Goal: Information Seeking & Learning: Check status

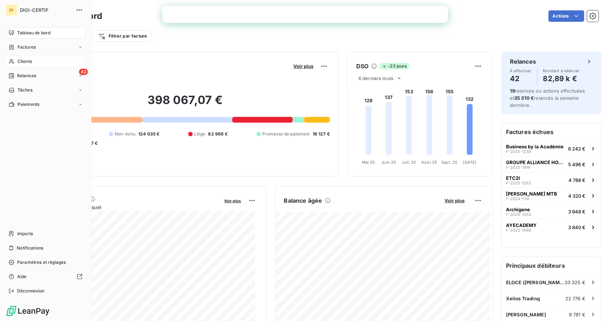
click at [11, 63] on icon at bounding box center [12, 62] width 6 height 6
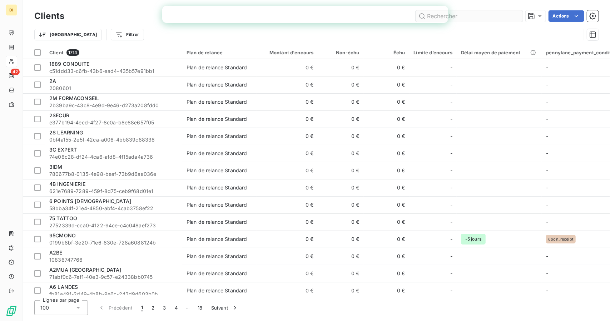
click at [503, 15] on input "text" at bounding box center [469, 15] width 107 height 11
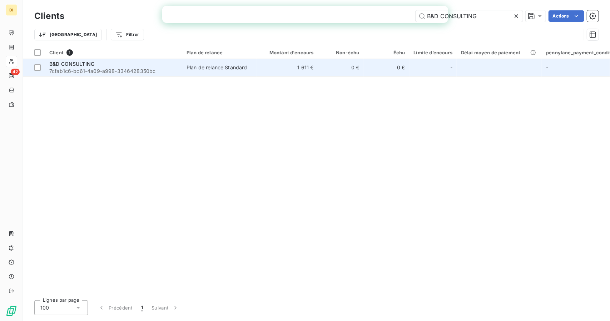
type input "B&D CONSULTING"
click at [338, 65] on td "0 €" at bounding box center [341, 67] width 46 height 17
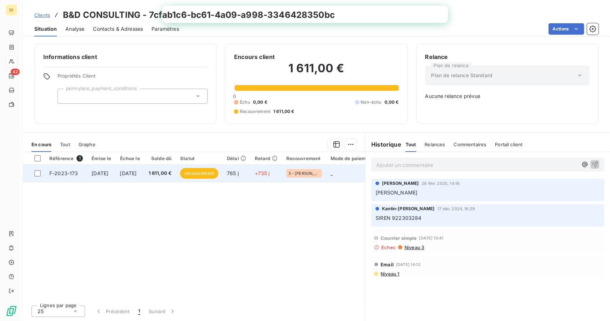
click at [251, 179] on td "765 j" at bounding box center [237, 173] width 28 height 17
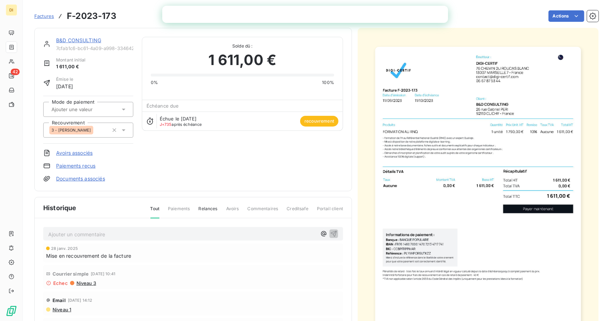
click at [264, 175] on div "B&D CONSULTING 7cfab1c6-bc61-4a09-a998-3346428350bc Montant initial 1 611,00 € …" at bounding box center [193, 110] width 300 height 146
click at [536, 68] on img "button" at bounding box center [478, 192] width 206 height 291
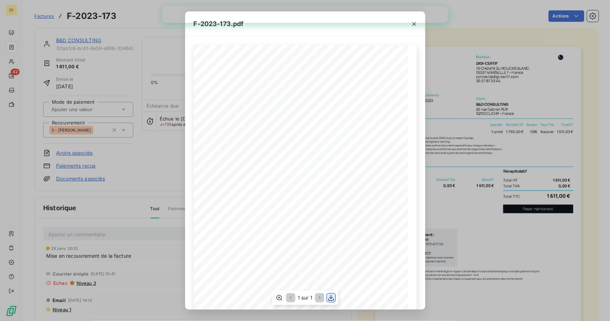
click at [331, 298] on icon "button" at bounding box center [331, 298] width 6 height 6
click at [512, 212] on div "F-2023-173.pdf Émetteur : DIGI-CERTIF [STREET_ADDRESS] [EMAIL_ADDRESS][DOMAIN_N…" at bounding box center [305, 160] width 610 height 321
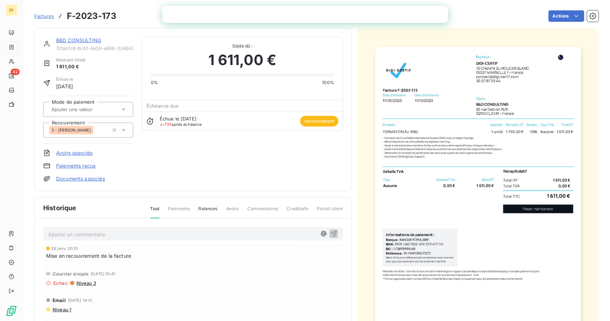
click at [519, 63] on img "button" at bounding box center [478, 192] width 206 height 291
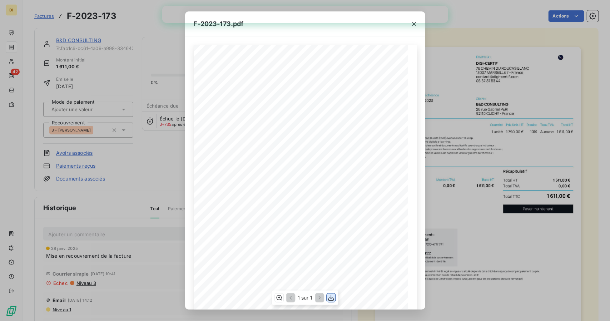
click at [331, 301] on icon "button" at bounding box center [330, 297] width 7 height 7
click at [461, 234] on div "F-2023-173.pdf Émetteur : DIGI-CERTIF [STREET_ADDRESS] [EMAIL_ADDRESS][DOMAIN_N…" at bounding box center [305, 160] width 610 height 321
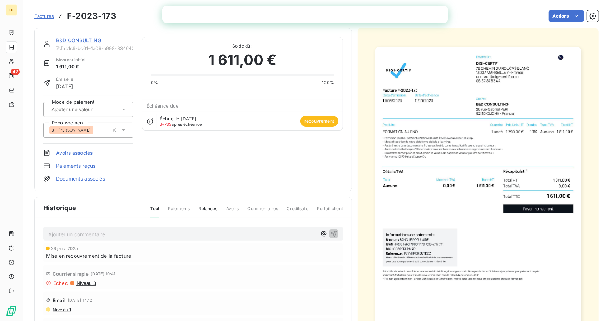
click at [65, 41] on link "B&D CONSULTING" at bounding box center [78, 40] width 45 height 6
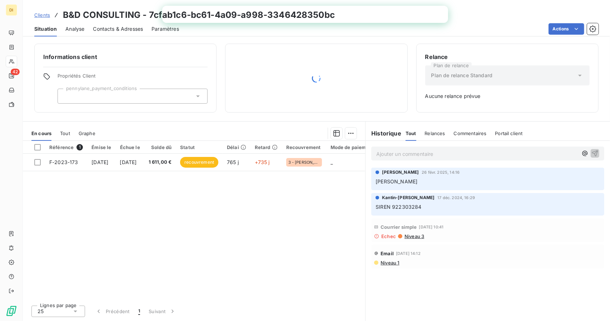
click at [41, 11] on link "Clients" at bounding box center [42, 14] width 16 height 7
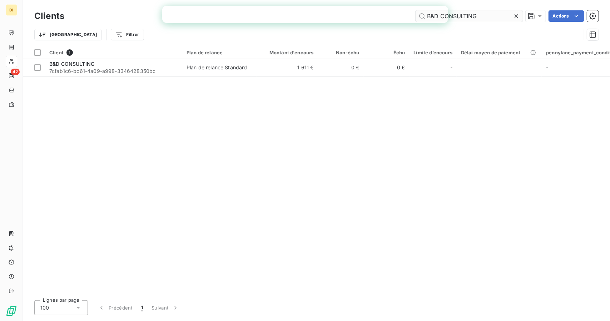
click at [499, 18] on input "B&D CONSULTING" at bounding box center [469, 15] width 107 height 11
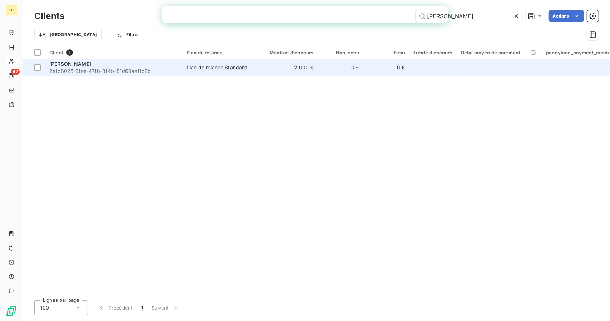
type input "[PERSON_NAME]"
click at [342, 67] on td "0 €" at bounding box center [341, 67] width 46 height 17
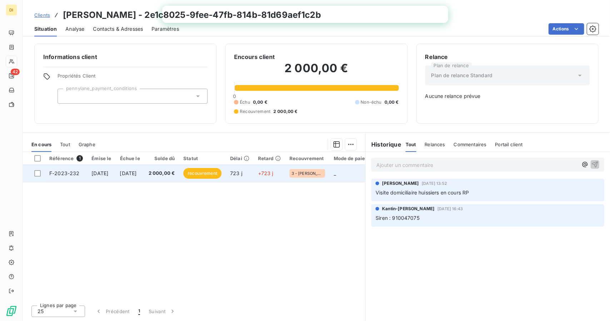
click at [175, 176] on span "2 000,00 €" at bounding box center [162, 173] width 26 height 7
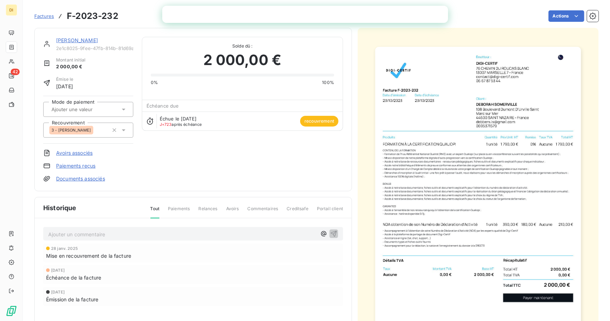
click at [452, 137] on img "button" at bounding box center [478, 192] width 206 height 291
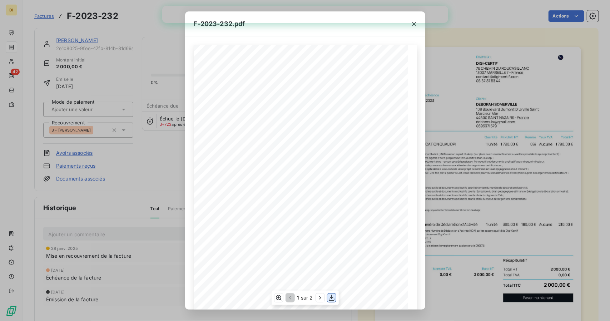
click at [331, 301] on icon "button" at bounding box center [332, 298] width 6 height 6
click at [526, 181] on div "F-2023-232.pdf Émetteur : DIGI-CERTIF [STREET_ADDRESS] [EMAIL_ADDRESS][DOMAIN_N…" at bounding box center [305, 160] width 610 height 321
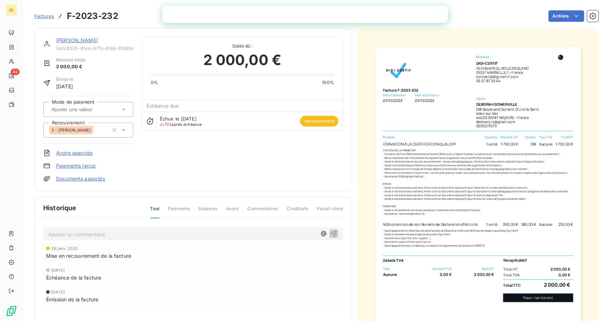
click at [77, 38] on link "[PERSON_NAME]" at bounding box center [77, 40] width 42 height 6
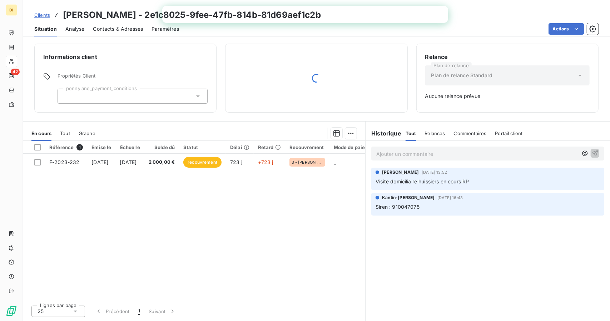
click at [46, 16] on span "Clients" at bounding box center [42, 15] width 16 height 6
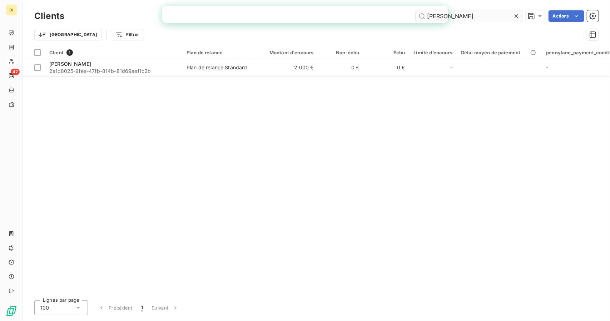
click at [478, 15] on input "[PERSON_NAME]" at bounding box center [469, 15] width 107 height 11
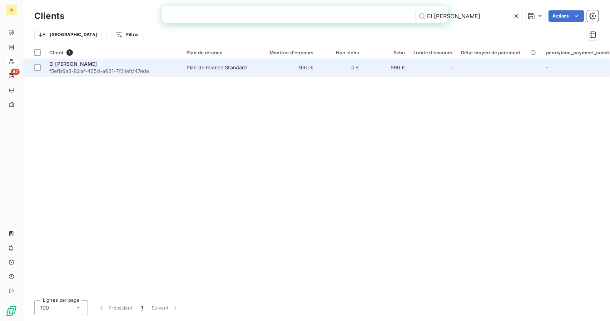
type input "EI [PERSON_NAME]"
click at [322, 74] on td "0 €" at bounding box center [341, 67] width 46 height 17
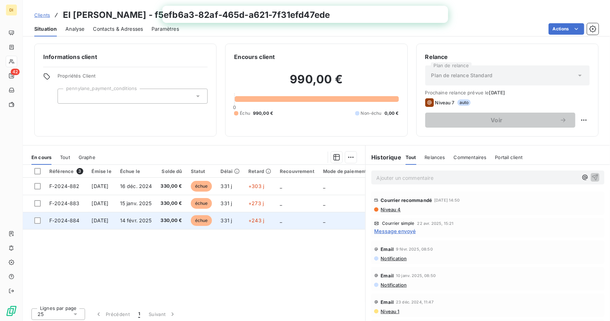
click at [182, 219] on span "330,00 €" at bounding box center [171, 220] width 21 height 7
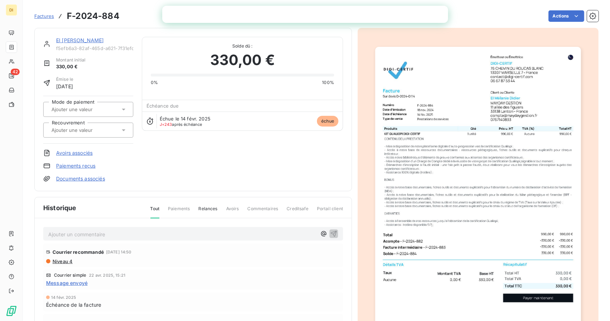
click at [434, 152] on img "button" at bounding box center [478, 192] width 206 height 291
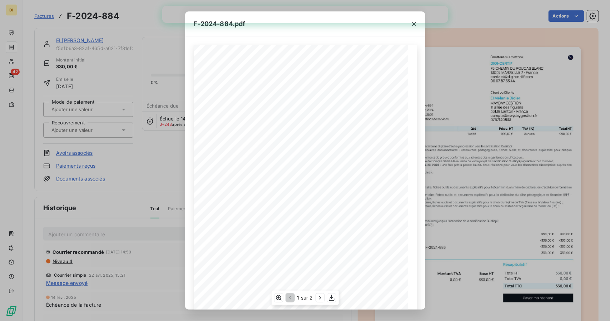
click at [333, 303] on div "1 sur 2" at bounding box center [304, 298] width 67 height 14
click at [333, 300] on icon "button" at bounding box center [331, 297] width 7 height 7
click at [430, 251] on div "F-2024-884.pdf 330,00 ¬ 0,00 ¬ 330,00 ¬ Émetteur ou Émettrice DIGI-CERTIF [STRE…" at bounding box center [305, 160] width 610 height 321
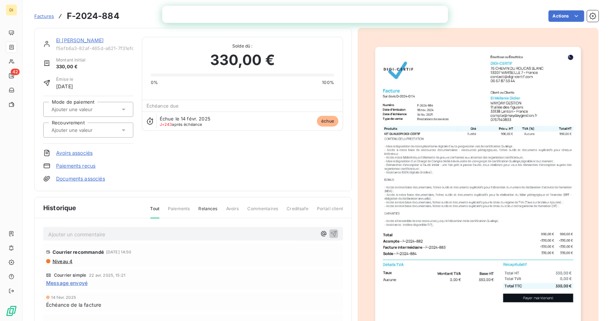
click at [79, 40] on link "EI [PERSON_NAME]" at bounding box center [80, 40] width 48 height 6
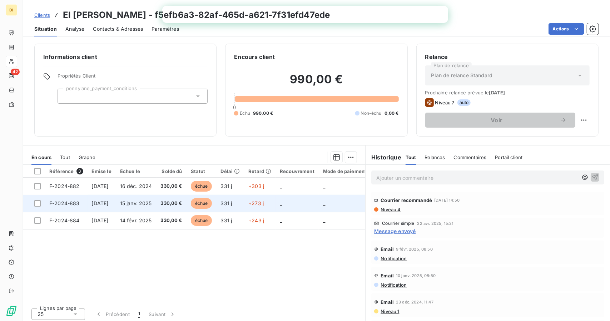
click at [143, 200] on span "15 janv. 2025" at bounding box center [136, 203] width 32 height 6
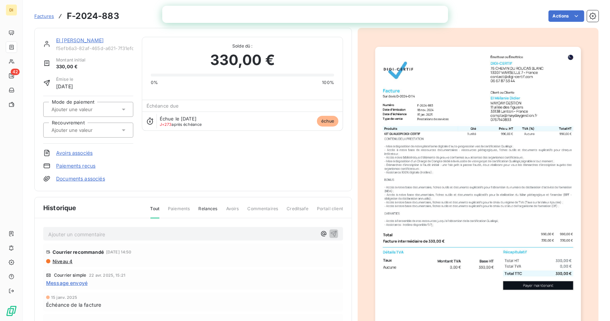
click at [418, 102] on img "button" at bounding box center [478, 192] width 206 height 291
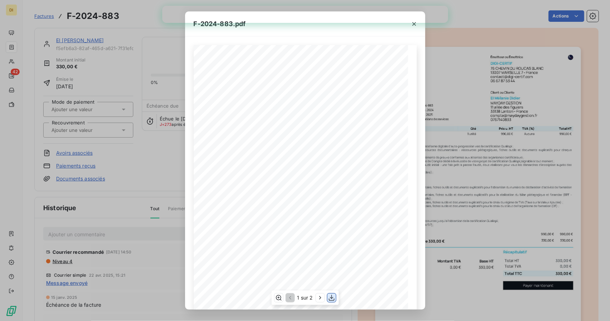
click at [333, 299] on icon "button" at bounding box center [331, 297] width 7 height 7
click at [485, 193] on div "F-2024-883.pdf 330,00 ¬ 0,00 ¬ 330,00 ¬ Émetteur ou Émettrice DIGI-CERTIF [STRE…" at bounding box center [305, 160] width 610 height 321
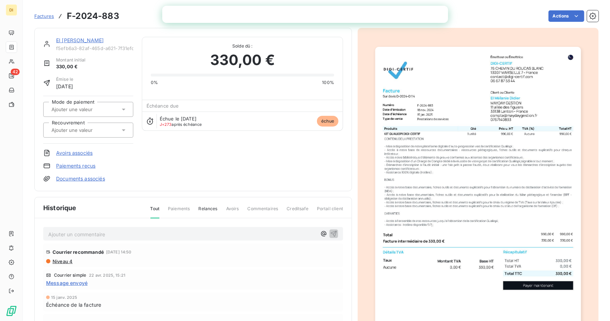
click at [61, 37] on div "EI [PERSON_NAME]" at bounding box center [94, 40] width 77 height 7
click at [63, 40] on link "EI [PERSON_NAME]" at bounding box center [80, 40] width 48 height 6
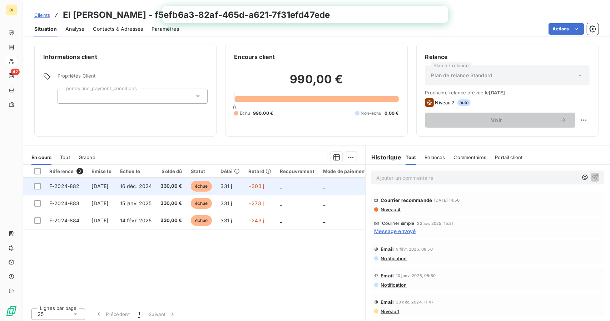
click at [116, 180] on td "[DATE]" at bounding box center [102, 186] width 28 height 17
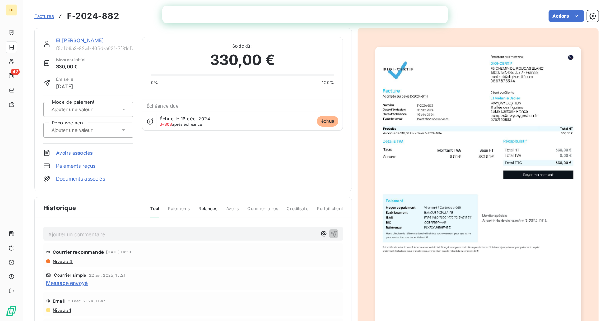
click at [412, 131] on img "button" at bounding box center [478, 192] width 206 height 291
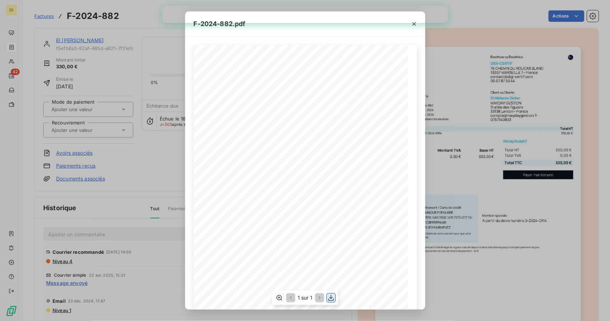
click at [327, 294] on icon "button" at bounding box center [330, 297] width 7 height 7
click at [438, 233] on div "F-2024-882.pdf 330,00 ¬ 0,00 ¬ 330,00 ¬ Émetteur ou Émettrice DIGI-CERTIF [STRE…" at bounding box center [305, 160] width 610 height 321
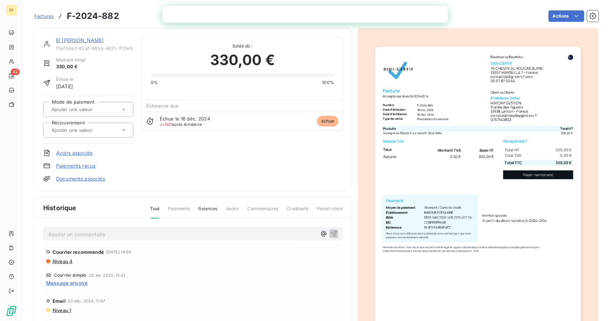
click at [84, 42] on link "EI [PERSON_NAME]" at bounding box center [80, 40] width 48 height 6
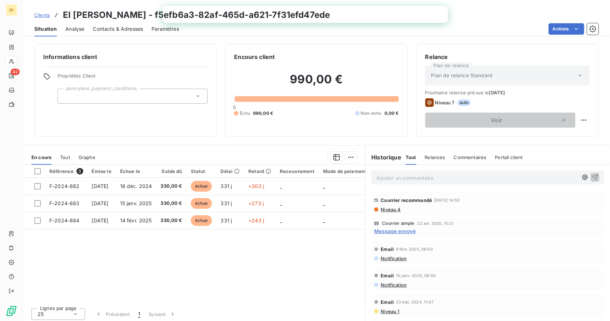
click at [41, 17] on span "Clients" at bounding box center [42, 15] width 16 height 6
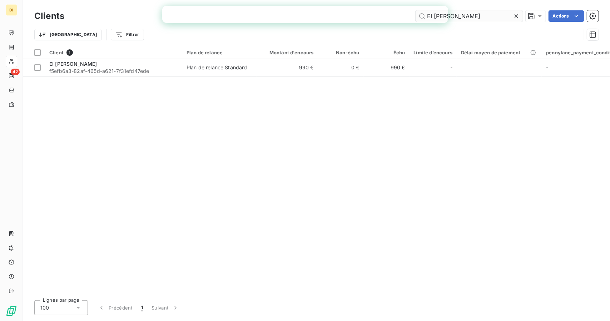
click at [479, 15] on input "EI [PERSON_NAME]" at bounding box center [469, 15] width 107 height 11
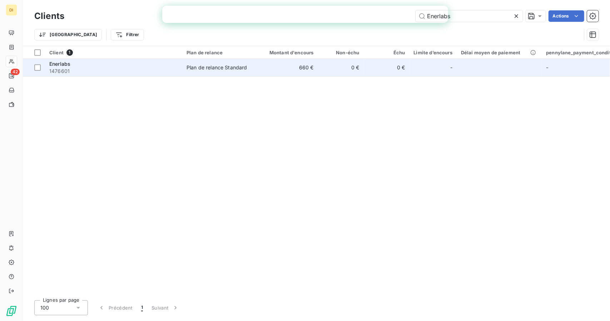
type input "Enerlabs"
click at [324, 72] on td "0 €" at bounding box center [341, 67] width 46 height 17
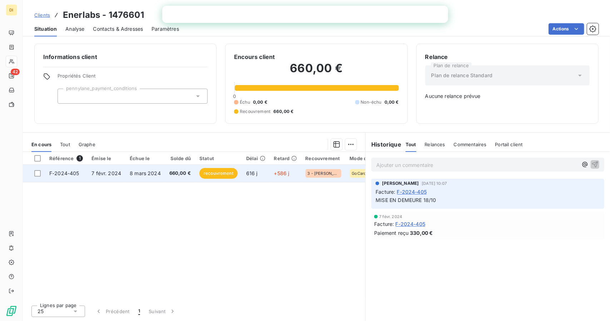
click at [282, 178] on td "+586 j" at bounding box center [285, 173] width 31 height 17
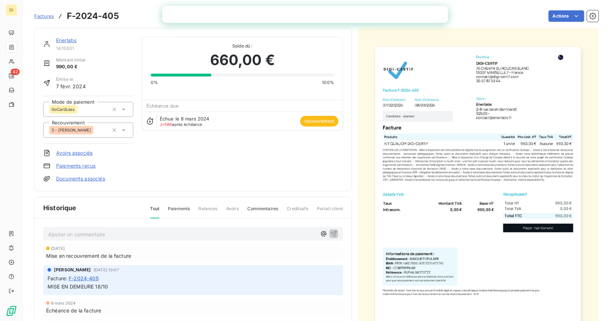
click at [425, 130] on img "button" at bounding box center [478, 192] width 206 height 291
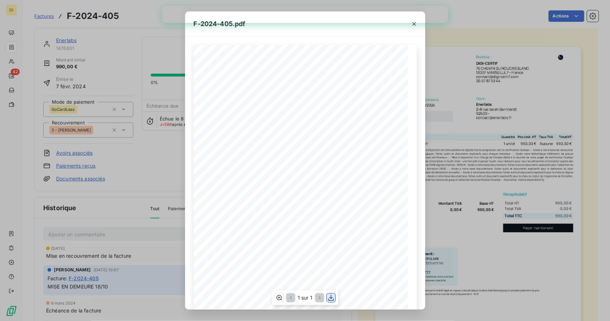
click at [333, 298] on icon "button" at bounding box center [330, 297] width 7 height 7
click at [453, 248] on div "F-2024-405.pdf 990,00 ¬ 0,00 ¬ 990,00 ¬ Émetteur : DIGI-CERTIF [STREET_ADDRESS]…" at bounding box center [305, 160] width 610 height 321
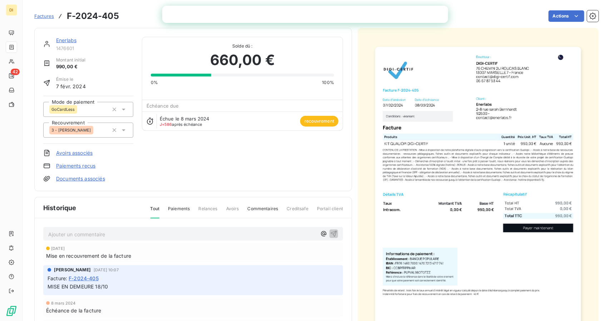
click at [63, 40] on link "Enerlabs" at bounding box center [66, 40] width 20 height 6
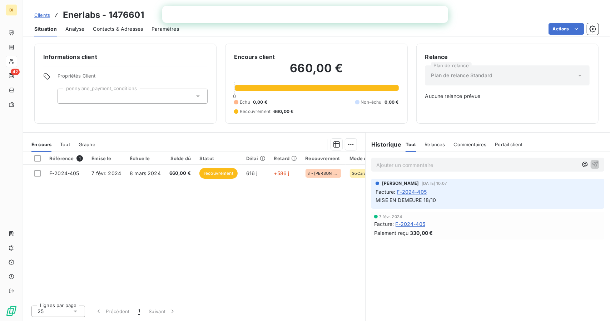
click at [42, 18] on span "Clients" at bounding box center [42, 15] width 16 height 6
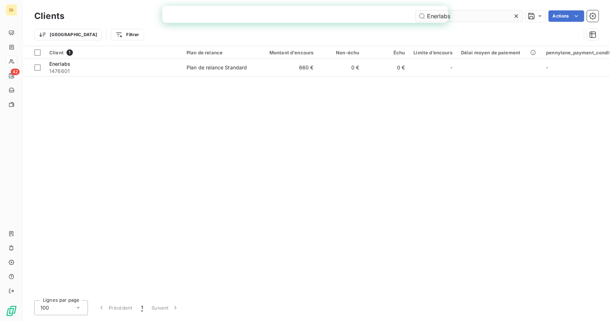
click at [481, 10] on input "Enerlabs" at bounding box center [469, 15] width 107 height 11
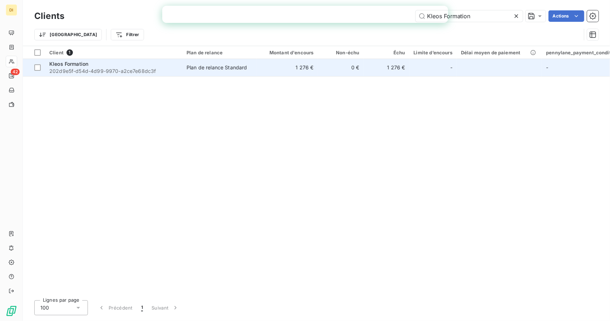
type input "Kleos Formation"
click at [318, 67] on td "0 €" at bounding box center [341, 67] width 46 height 17
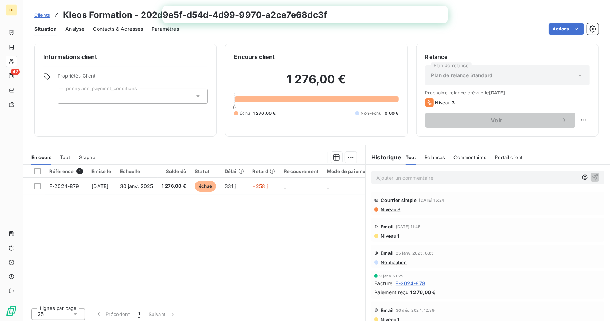
click at [106, 30] on span "Contacts & Adresses" at bounding box center [118, 28] width 50 height 7
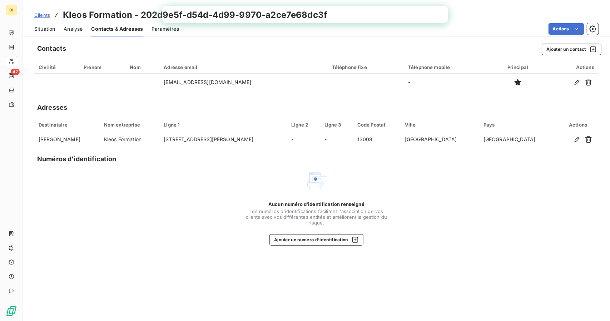
click at [50, 30] on span "Situation" at bounding box center [44, 28] width 21 height 7
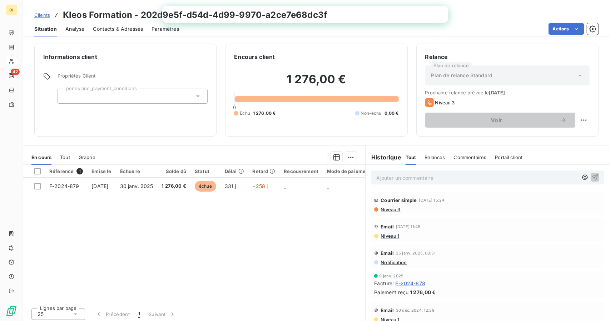
click at [45, 13] on span "Clients" at bounding box center [42, 15] width 16 height 6
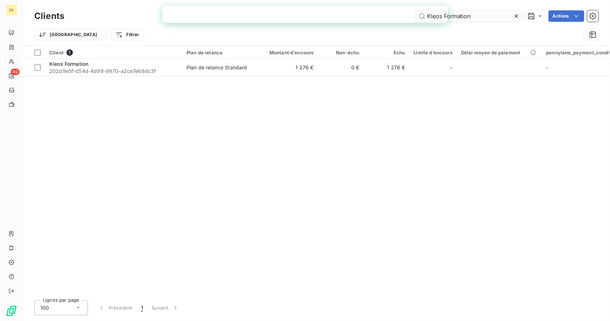
click at [468, 13] on input "Kleos Formation" at bounding box center [469, 15] width 107 height 11
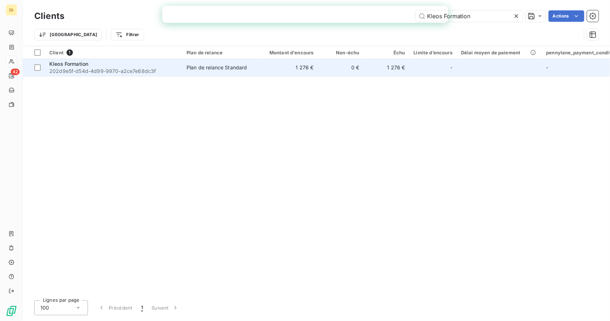
click at [277, 69] on td "1 276 €" at bounding box center [287, 67] width 61 height 17
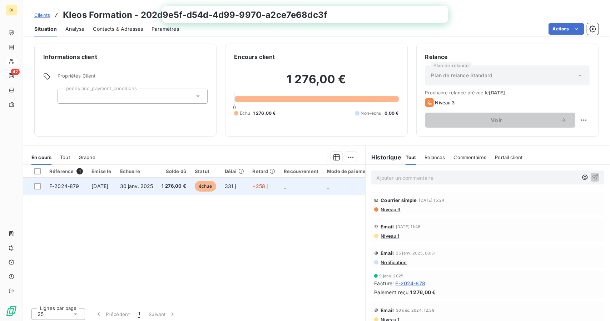
click at [202, 193] on td "échue" at bounding box center [206, 186] width 30 height 17
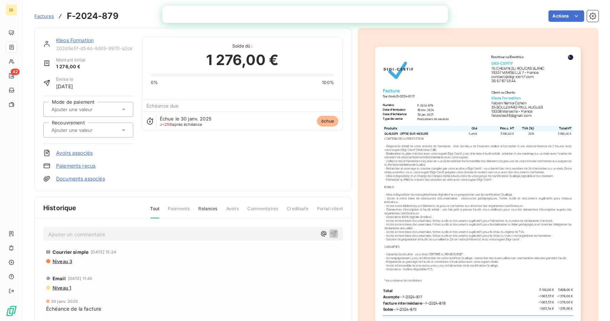
click at [401, 144] on img "button" at bounding box center [478, 192] width 206 height 291
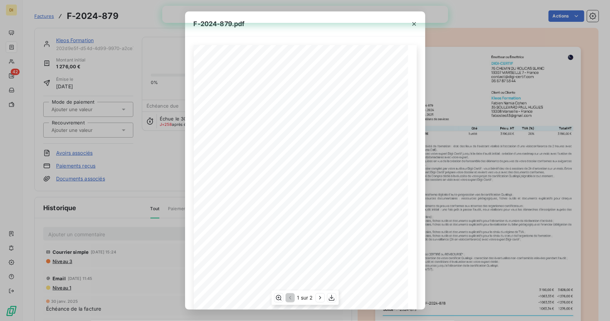
scroll to position [47, 0]
click at [333, 298] on icon "button" at bounding box center [332, 298] width 6 height 6
click at [118, 173] on div "F-2024-879.pdf Émetteur ou Émettrice DIGI-CERTIF [STREET_ADDRESS] [EMAIL_ADDRES…" at bounding box center [305, 160] width 610 height 321
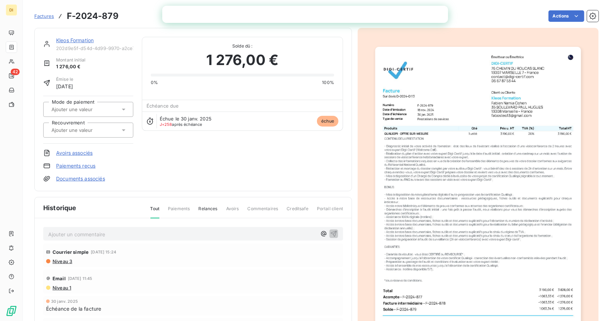
click at [66, 41] on link "Kleos Formation" at bounding box center [75, 40] width 38 height 6
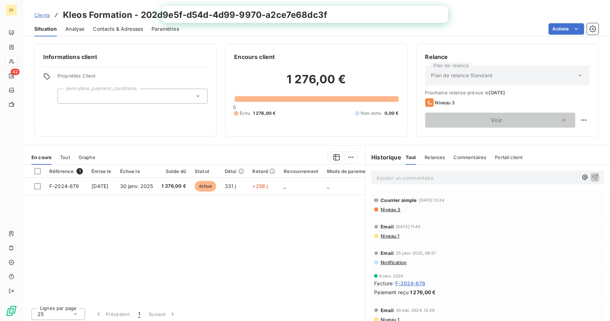
click at [45, 16] on span "Clients" at bounding box center [42, 15] width 16 height 6
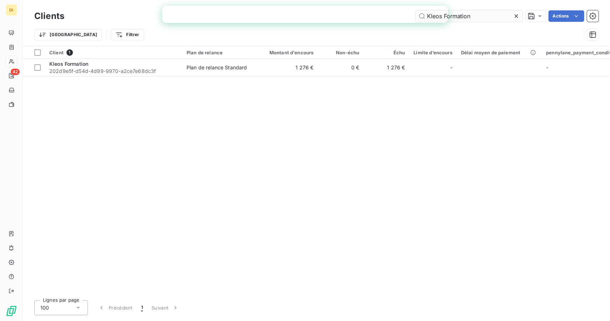
click at [478, 16] on input "Kleos Formation" at bounding box center [469, 15] width 107 height 11
click at [478, 16] on input "[PERSON_NAME]" at bounding box center [469, 15] width 107 height 11
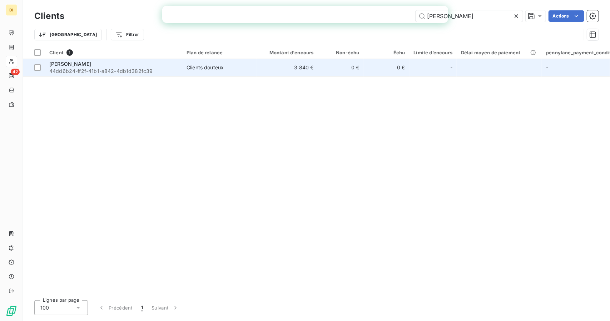
type input "[PERSON_NAME]"
click at [238, 72] on td "Clients douteux" at bounding box center [219, 67] width 74 height 17
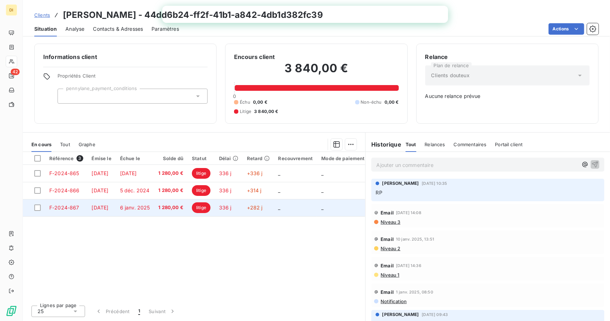
click at [135, 203] on td "6 janv. 2025" at bounding box center [135, 207] width 39 height 17
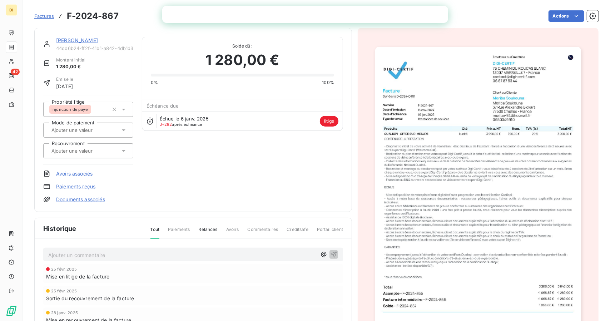
click at [414, 272] on img "button" at bounding box center [478, 192] width 206 height 291
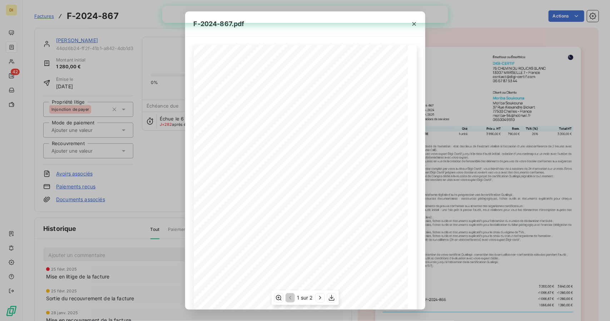
scroll to position [47, 0]
click at [332, 294] on icon "button" at bounding box center [331, 297] width 7 height 7
click at [470, 242] on div "F-2024-867.pdf Émetteur ou Émettrice DIGI-CERTIF [STREET_ADDRESS] [EMAIL_ADDRES…" at bounding box center [305, 160] width 610 height 321
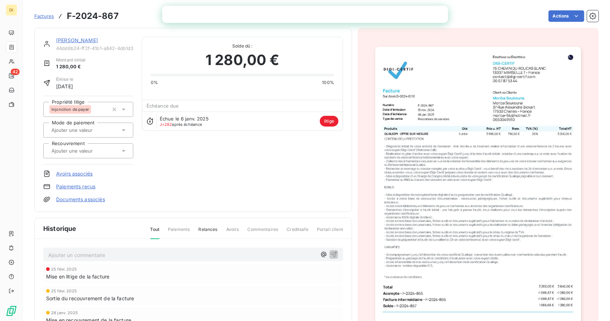
click at [84, 43] on link "[PERSON_NAME]" at bounding box center [77, 40] width 42 height 6
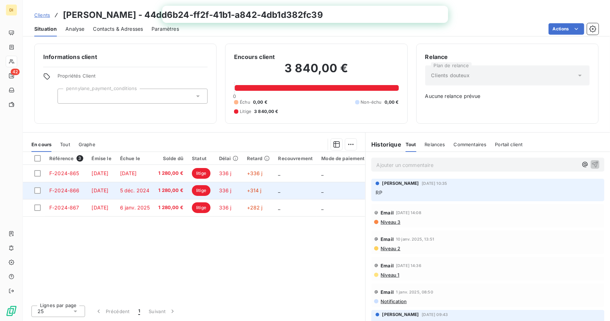
click at [148, 189] on span "5 déc. 2024" at bounding box center [135, 190] width 30 height 6
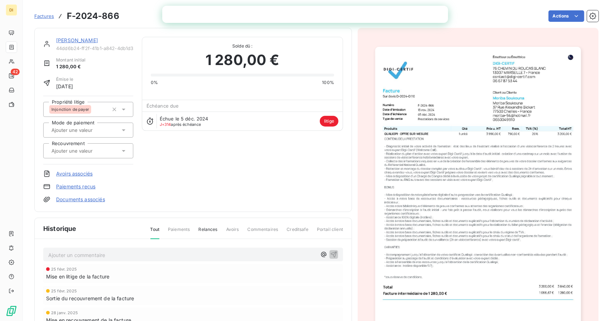
click at [407, 232] on img "button" at bounding box center [478, 192] width 206 height 291
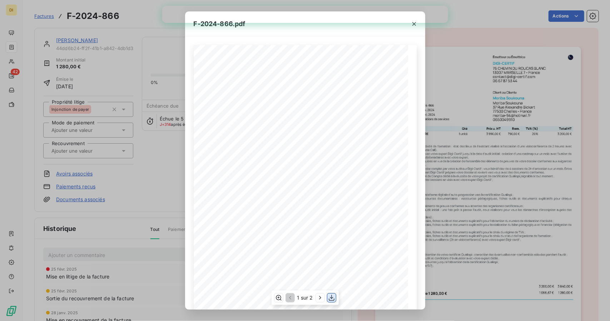
click at [331, 297] on icon "button" at bounding box center [331, 297] width 7 height 7
click at [477, 218] on div "F-2024-866.pdf Émetteur ou Émettrice DIGI-CERTIF [STREET_ADDRESS] [EMAIL_ADDRES…" at bounding box center [305, 160] width 610 height 321
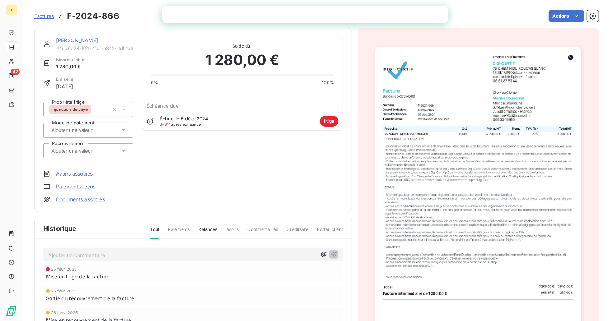
click at [87, 43] on div "[PERSON_NAME]" at bounding box center [94, 40] width 77 height 7
click at [89, 40] on link "[PERSON_NAME]" at bounding box center [77, 40] width 42 height 6
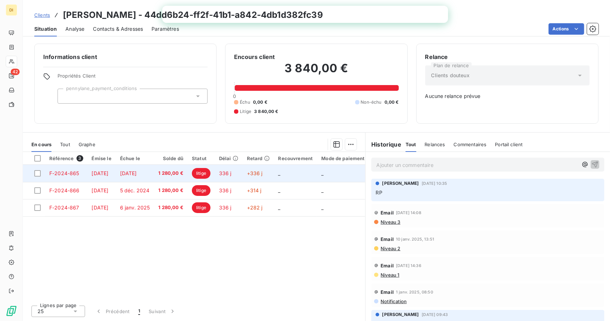
click at [105, 170] on span "[DATE]" at bounding box center [100, 173] width 17 height 6
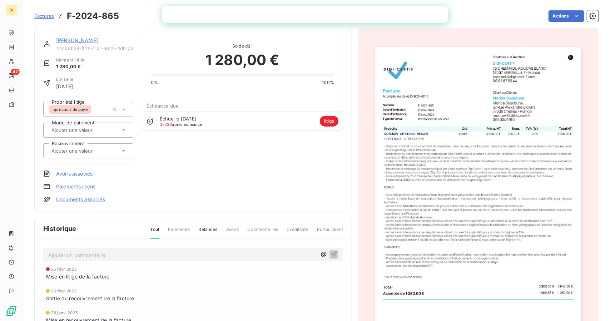
click at [408, 183] on img "button" at bounding box center [478, 192] width 206 height 291
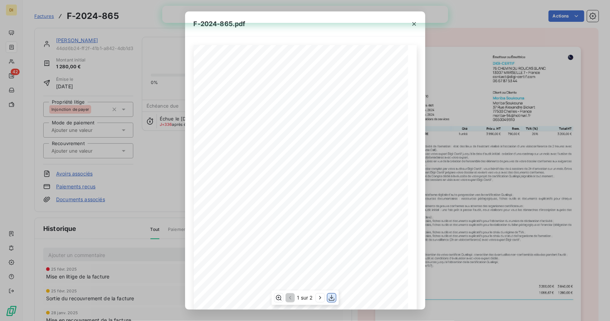
click at [333, 294] on button "button" at bounding box center [331, 298] width 9 height 9
click at [501, 205] on div "F-2024-865.pdf Émetteur ou Émettrice DIGI-CERTIF [STREET_ADDRESS] [EMAIL_ADDRES…" at bounding box center [305, 160] width 610 height 321
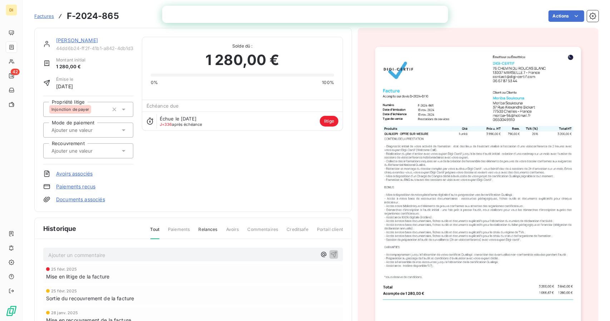
click at [158, 68] on div "1 280,00 €" at bounding box center [242, 59] width 183 height 21
click at [62, 41] on link "[PERSON_NAME]" at bounding box center [77, 40] width 42 height 6
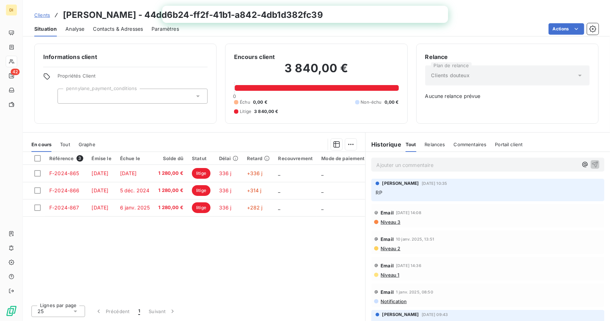
click at [44, 15] on span "Clients" at bounding box center [42, 15] width 16 height 6
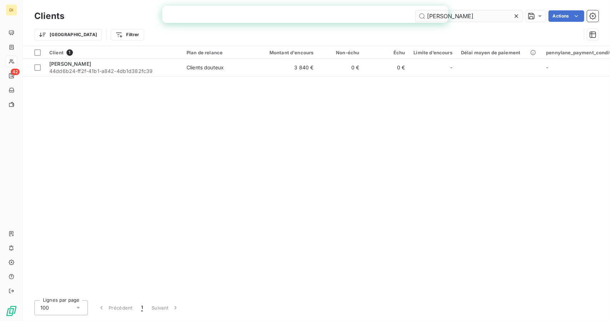
click at [466, 18] on input "[PERSON_NAME]" at bounding box center [469, 15] width 107 height 11
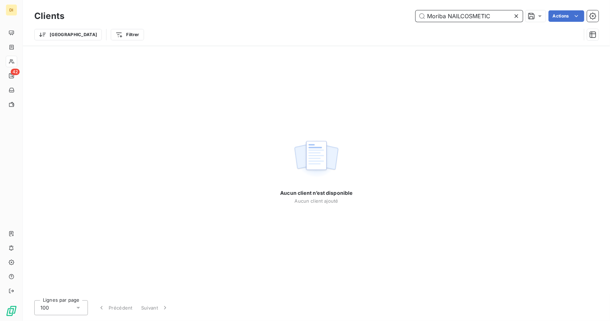
click at [440, 16] on input "Moriba NAILCOSMETIC" at bounding box center [469, 15] width 107 height 11
paste input "text"
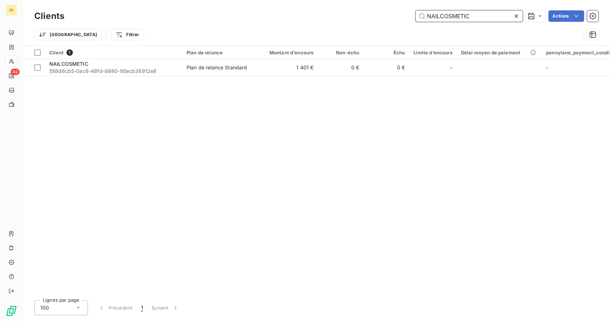
type input "NAILCOSMETIC"
click at [234, 73] on td "Plan de relance Standard" at bounding box center [219, 67] width 74 height 17
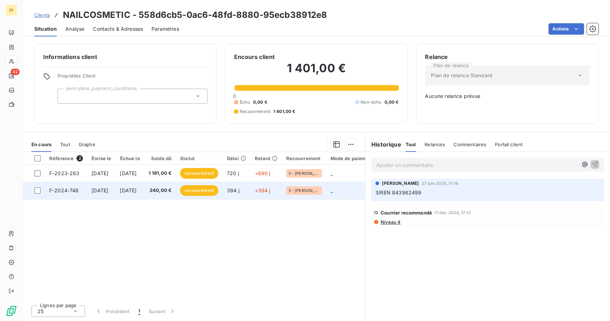
click at [271, 192] on span "+394 j" at bounding box center [263, 190] width 16 height 6
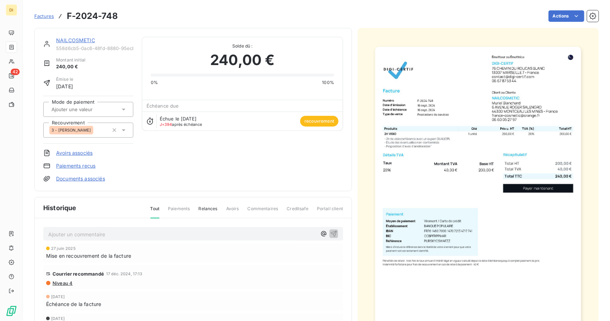
click at [481, 122] on img "button" at bounding box center [478, 192] width 206 height 291
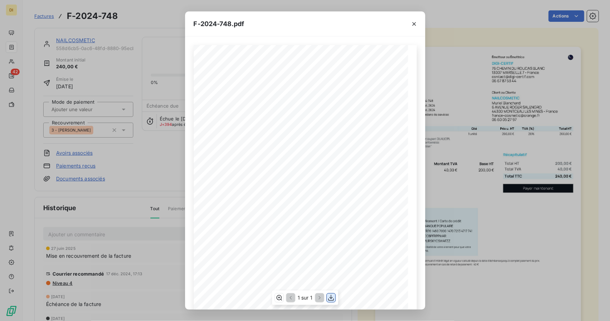
click at [332, 298] on icon "button" at bounding box center [331, 298] width 6 height 6
click at [466, 230] on div "F-2024-748.pdf 200,00 ¬ 40,00 ¬ 240,00 ¬ Émetteur ou Émettrice DIGI-CERTIF [STR…" at bounding box center [305, 160] width 610 height 321
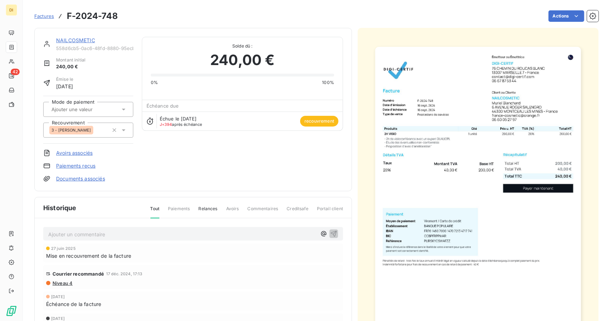
click at [83, 37] on link "NAILCOSMETIC" at bounding box center [75, 40] width 39 height 6
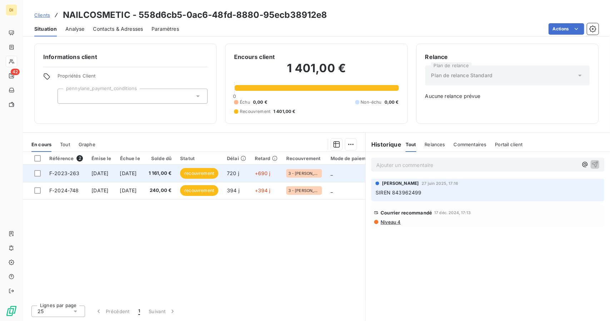
click at [108, 170] on span "[DATE]" at bounding box center [100, 173] width 17 height 6
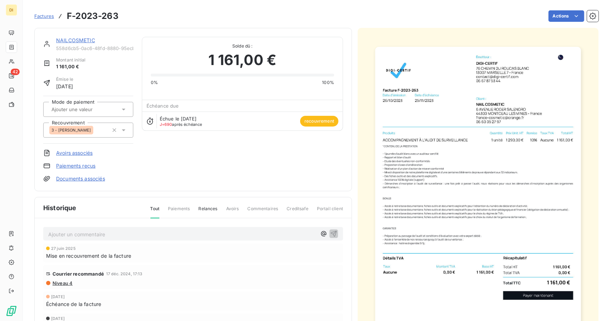
click at [399, 148] on img "button" at bounding box center [478, 192] width 206 height 291
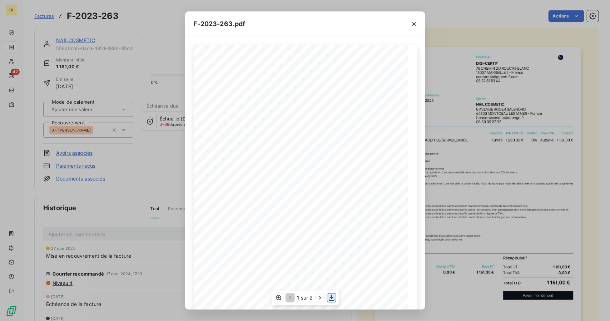
click at [333, 299] on icon "button" at bounding box center [331, 297] width 7 height 7
click at [523, 192] on div "F-2023-263.pdf Émetteur : DIGI-CERTIF [STREET_ADDRESS] [EMAIL_ADDRESS][DOMAIN_N…" at bounding box center [305, 160] width 610 height 321
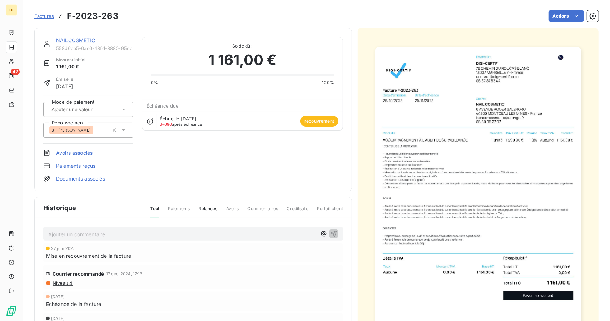
click at [67, 39] on link "NAILCOSMETIC" at bounding box center [75, 40] width 39 height 6
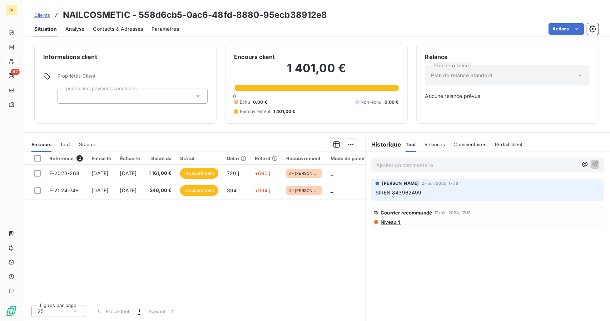
click at [41, 13] on span "Clients" at bounding box center [42, 15] width 16 height 6
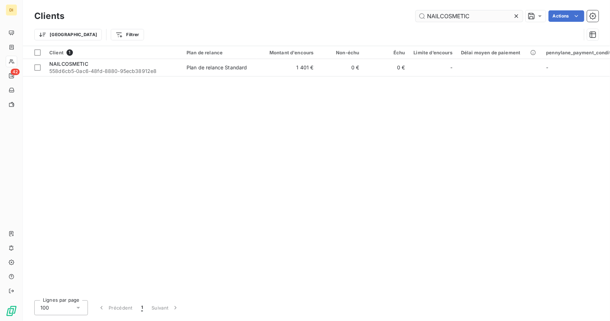
click at [444, 18] on input "NAILCOSMETIC" at bounding box center [469, 15] width 107 height 11
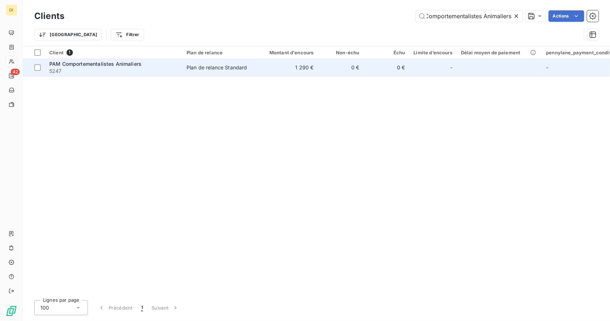
type input "PAM Comportementalistes Animaliers"
click at [215, 67] on div "Plan de relance Standard" at bounding box center [217, 67] width 61 height 7
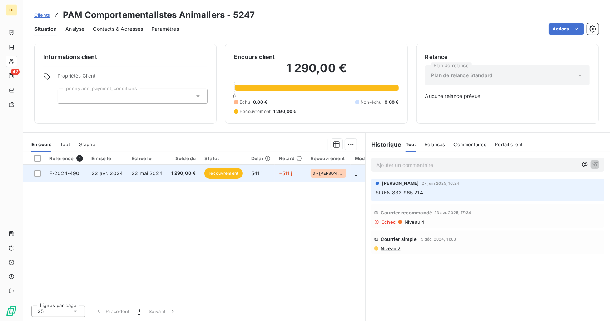
click at [180, 176] on span "1 290,00 €" at bounding box center [183, 173] width 25 height 7
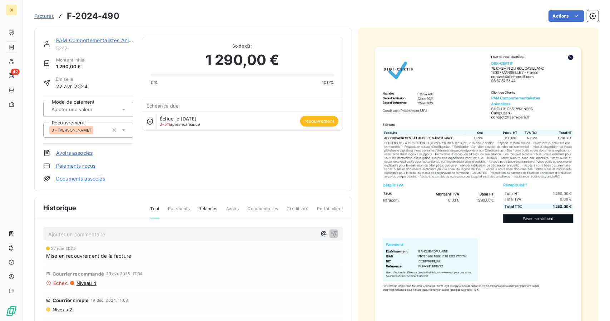
click at [457, 171] on img "button" at bounding box center [478, 192] width 206 height 291
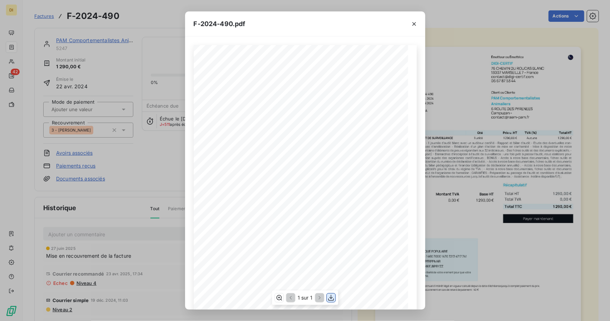
click at [328, 300] on icon "button" at bounding box center [330, 297] width 7 height 7
click at [517, 208] on div "F-2024-490.pdf 1 290,00 ¬ 0,00 ¬ 1 290,00 ¬ Émetteur ou Émettrice DIGI-CERTIF […" at bounding box center [305, 160] width 610 height 321
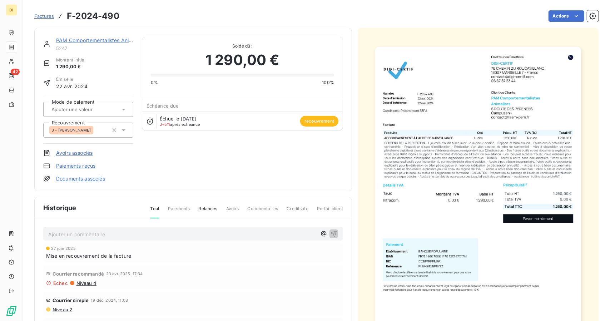
click at [465, 131] on img "button" at bounding box center [478, 192] width 206 height 291
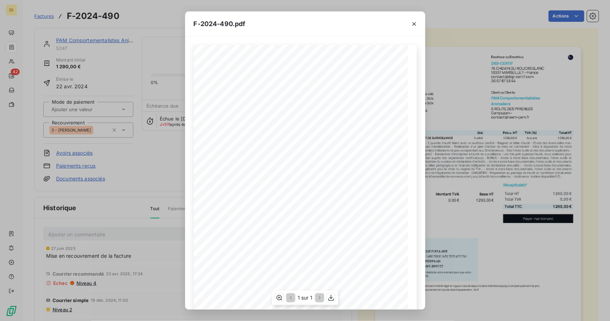
click at [333, 302] on div "1 sur 1" at bounding box center [305, 298] width 66 height 14
click at [333, 294] on button "button" at bounding box center [331, 298] width 9 height 9
click at [147, 130] on div "F-2024-490.pdf 1 290,00 ¬ 0,00 ¬ 1 290,00 ¬ Émetteur ou Émettrice DIGI-CERTIF […" at bounding box center [305, 160] width 610 height 321
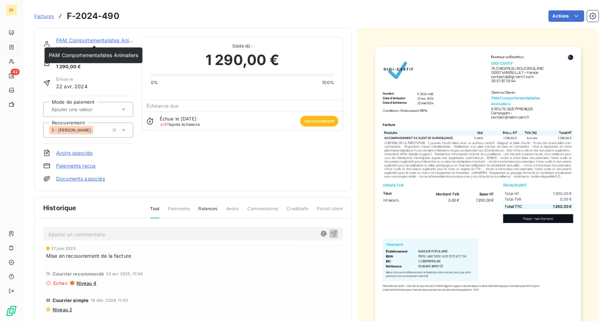
click at [110, 38] on link "PAM Comportementalistes Animaliers" at bounding box center [100, 40] width 89 height 6
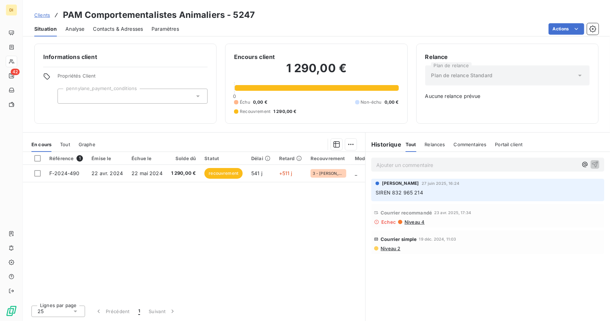
click at [44, 15] on span "Clients" at bounding box center [42, 15] width 16 height 6
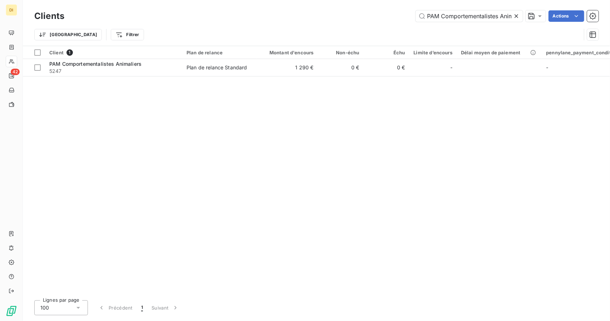
scroll to position [0, 17]
click at [456, 14] on input "PAM Comportementalistes Animaliers" at bounding box center [469, 15] width 107 height 11
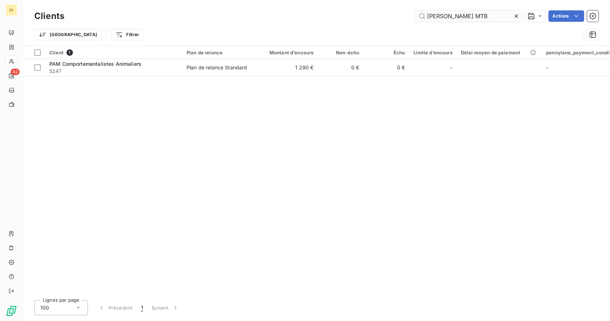
click at [456, 14] on input "[PERSON_NAME] MTB" at bounding box center [469, 15] width 107 height 11
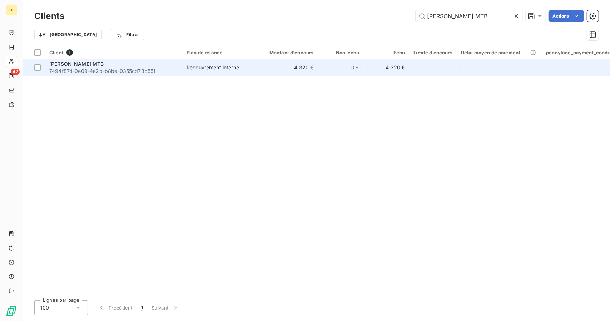
type input "[PERSON_NAME] MTB"
click at [226, 64] on div "Recouvrement interne" at bounding box center [213, 67] width 53 height 7
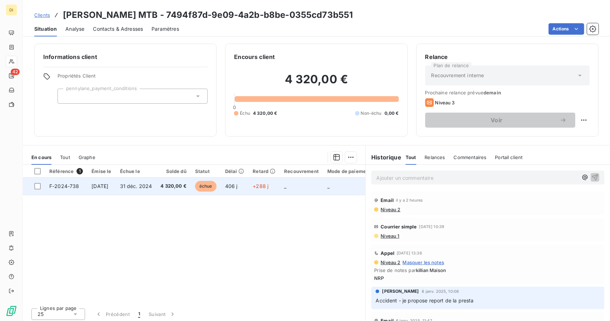
click at [187, 188] on span "4 320,00 €" at bounding box center [174, 186] width 26 height 7
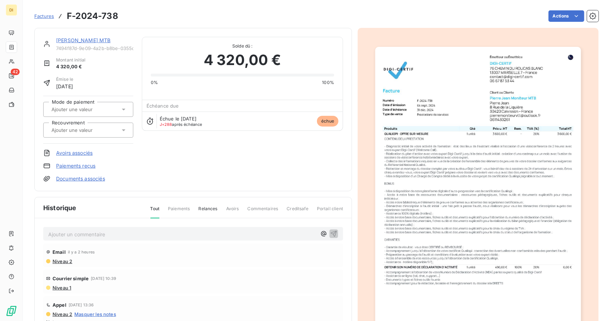
click at [518, 95] on img "button" at bounding box center [478, 192] width 206 height 291
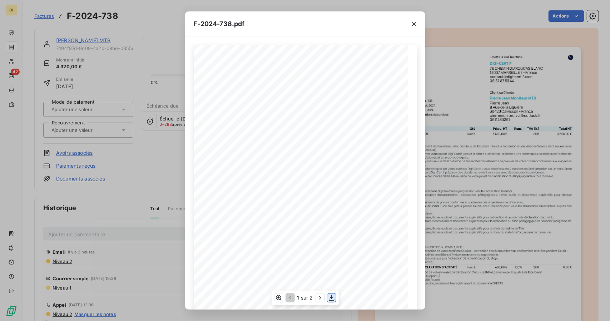
click at [331, 299] on icon "button" at bounding box center [331, 297] width 7 height 7
click at [519, 208] on div "F-2024-738.pdf Émetteur ou Émettrice DIGI-CERTIF [STREET_ADDRESS] [EMAIL_ADDRES…" at bounding box center [305, 160] width 610 height 321
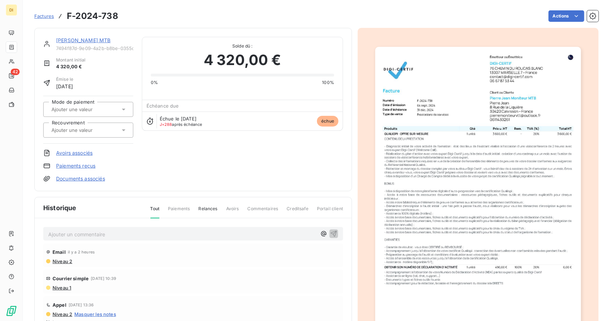
click at [96, 42] on link "[PERSON_NAME] MTB" at bounding box center [83, 40] width 55 height 6
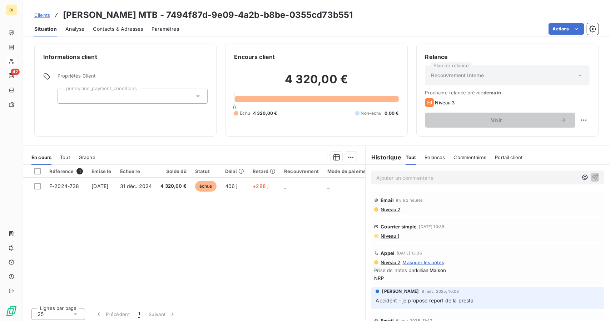
click at [42, 15] on span "Clients" at bounding box center [42, 15] width 16 height 6
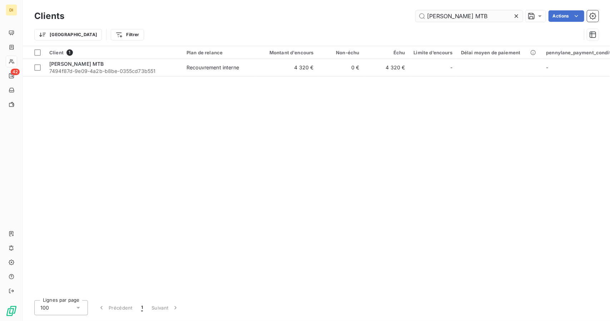
click at [466, 12] on div "Clients [PERSON_NAME] MTB Actions" at bounding box center [316, 16] width 565 height 15
click at [466, 12] on input "[PERSON_NAME] MTB" at bounding box center [469, 15] width 107 height 11
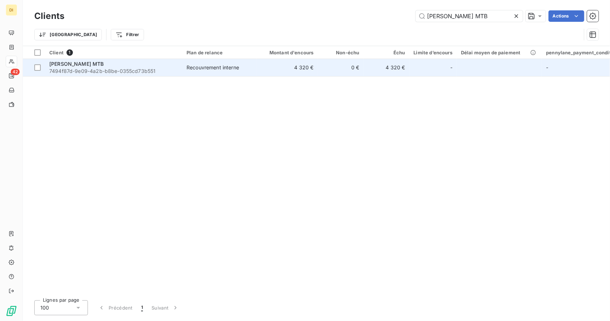
click at [362, 63] on td "0 €" at bounding box center [341, 67] width 46 height 17
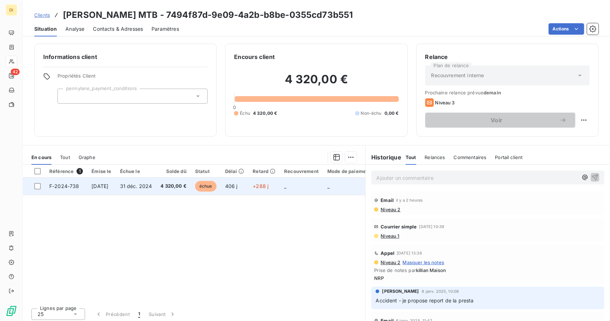
click at [280, 191] on td "+288 j" at bounding box center [263, 186] width 31 height 17
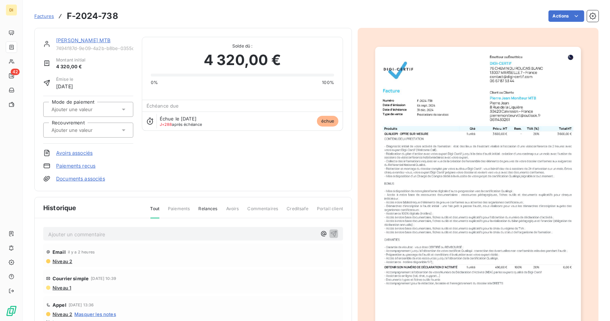
click at [469, 168] on img "button" at bounding box center [478, 192] width 206 height 291
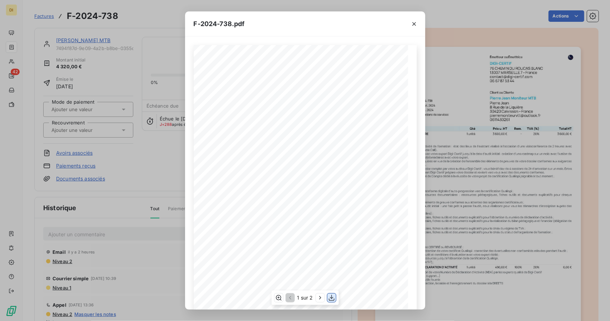
click at [336, 299] on button "button" at bounding box center [331, 298] width 9 height 9
click at [504, 202] on div "F-2024-738.pdf Émetteur ou Émettrice DIGI-CERTIF [STREET_ADDRESS] [EMAIL_ADDRES…" at bounding box center [305, 160] width 610 height 321
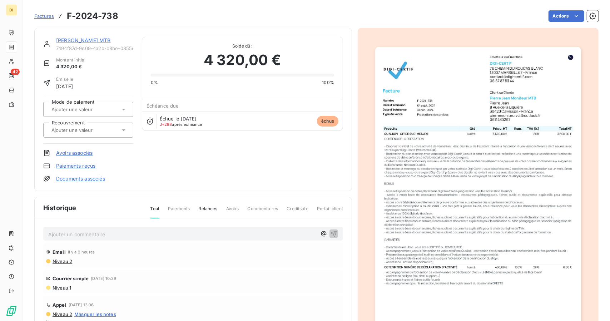
click at [89, 40] on link "[PERSON_NAME] MTB" at bounding box center [83, 40] width 55 height 6
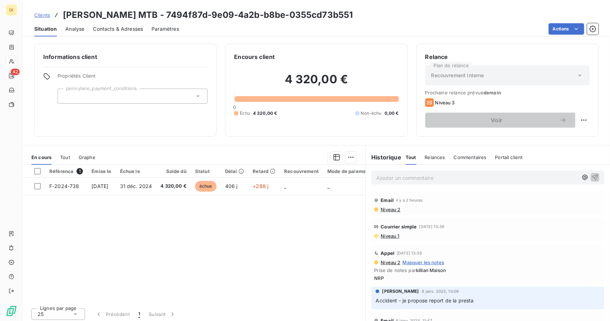
click at [45, 13] on span "Clients" at bounding box center [42, 15] width 16 height 6
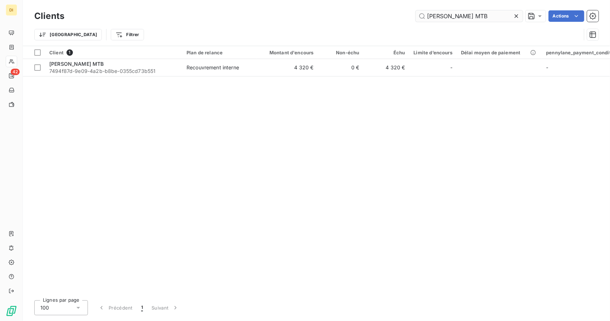
click at [442, 14] on input "[PERSON_NAME] MTB" at bounding box center [469, 15] width 107 height 11
click at [442, 14] on input "[PERSON_NAME]" at bounding box center [469, 15] width 107 height 11
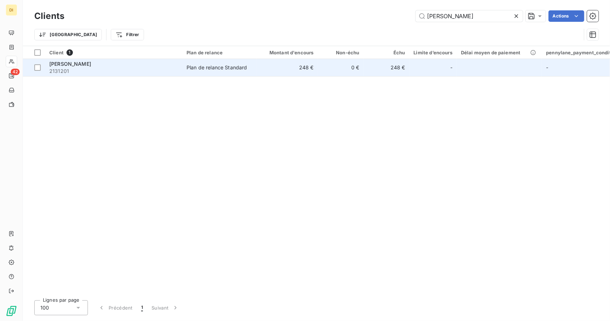
type input "[PERSON_NAME]"
click at [226, 71] on td "Plan de relance Standard" at bounding box center [219, 67] width 74 height 17
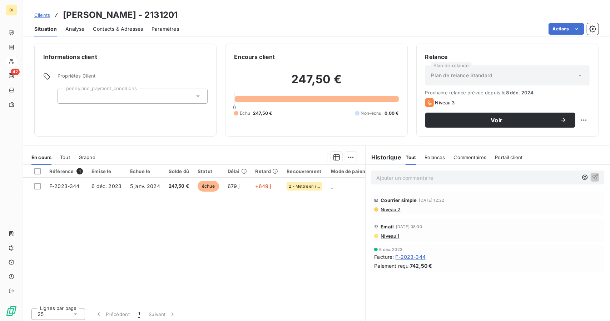
click at [207, 194] on div "Référence 1 Émise le Échue le Solde dû Statut Délai Retard Recouvrement Mode de…" at bounding box center [194, 234] width 343 height 138
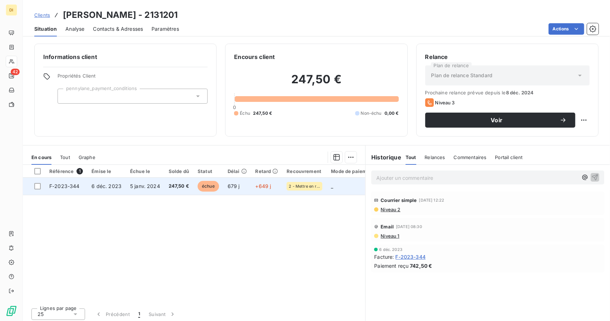
click at [232, 189] on td "679 j" at bounding box center [237, 186] width 28 height 17
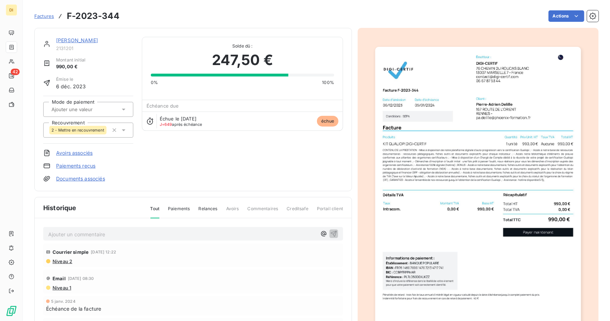
click at [453, 127] on img "button" at bounding box center [478, 192] width 206 height 291
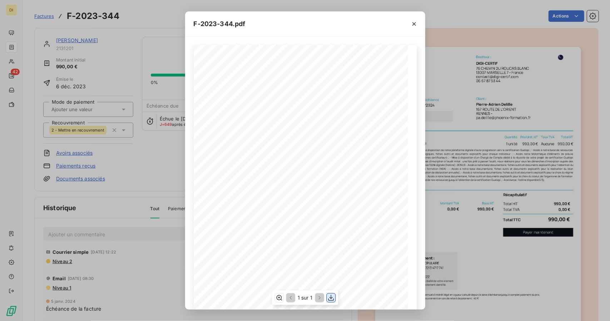
click at [331, 299] on icon "button" at bounding box center [331, 298] width 6 height 6
click at [495, 219] on div "F-2023-344.pdf Émetteur : DIGI-CERTIF [STREET_ADDRESS] [EMAIL_ADDRESS][DOMAIN_N…" at bounding box center [305, 160] width 610 height 321
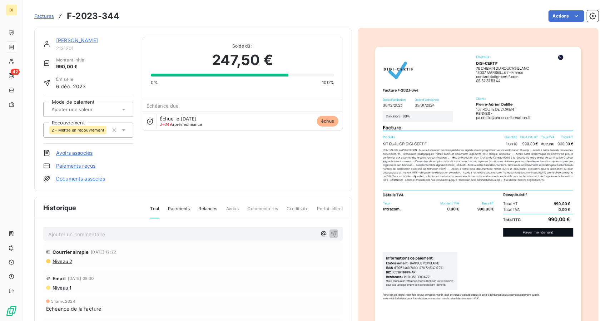
click at [430, 146] on img "button" at bounding box center [478, 192] width 206 height 291
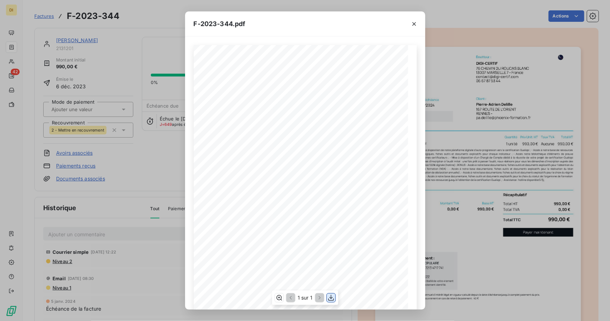
click at [330, 299] on icon "button" at bounding box center [330, 297] width 7 height 7
click at [530, 11] on div "F-2023-344.pdf Émetteur : DIGI-CERTIF [STREET_ADDRESS] [EMAIL_ADDRESS][DOMAIN_N…" at bounding box center [305, 160] width 610 height 321
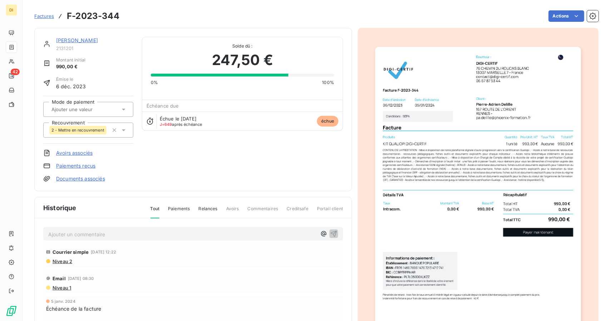
click at [71, 41] on link "[PERSON_NAME]" at bounding box center [77, 40] width 42 height 6
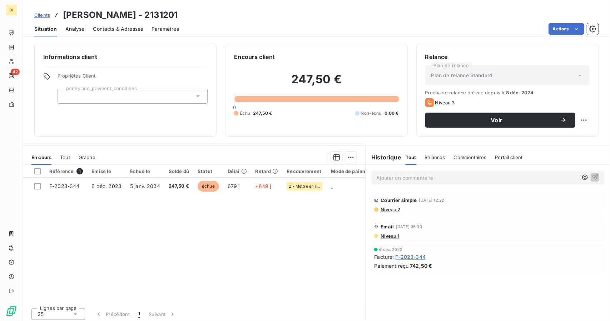
click at [41, 16] on span "Clients" at bounding box center [42, 15] width 16 height 6
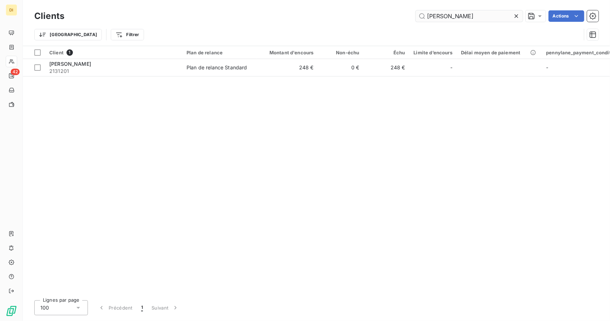
drag, startPoint x: 455, startPoint y: 23, endPoint x: 469, endPoint y: 13, distance: 17.8
click at [469, 13] on div "Clients [PERSON_NAME] Actions" at bounding box center [316, 16] width 565 height 15
click at [469, 13] on input "[PERSON_NAME]" at bounding box center [469, 15] width 107 height 11
paste input "[PERSON_NAME]"
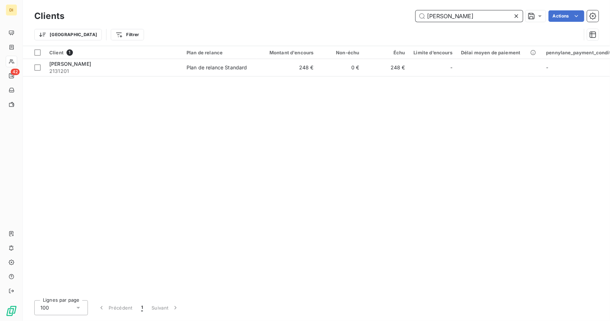
click at [469, 13] on input "[PERSON_NAME]" at bounding box center [469, 15] width 107 height 11
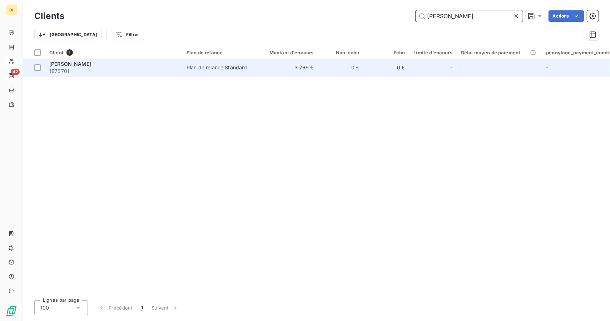
type input "[PERSON_NAME]"
click at [301, 69] on td "3 769 €" at bounding box center [287, 67] width 61 height 17
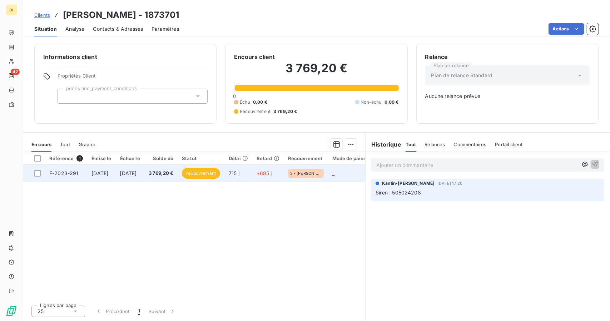
click at [240, 174] on span "715 j" at bounding box center [234, 173] width 11 height 6
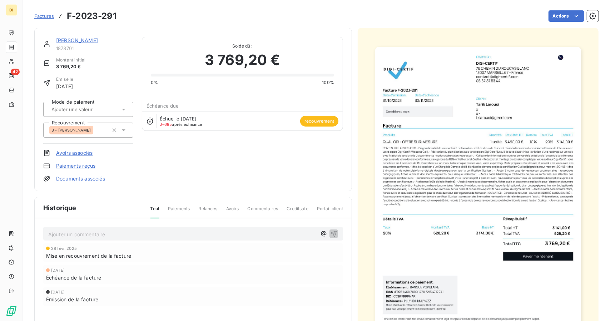
click at [475, 108] on img "button" at bounding box center [478, 192] width 206 height 291
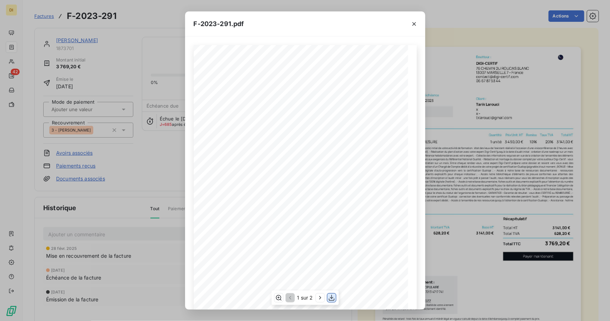
click at [334, 299] on icon "button" at bounding box center [332, 298] width 6 height 6
click at [455, 205] on div "F-2023-291.pdf Émetteur : DIGI-CERTIF [STREET_ADDRESS] [EMAIL_ADDRESS][DOMAIN_N…" at bounding box center [305, 160] width 610 height 321
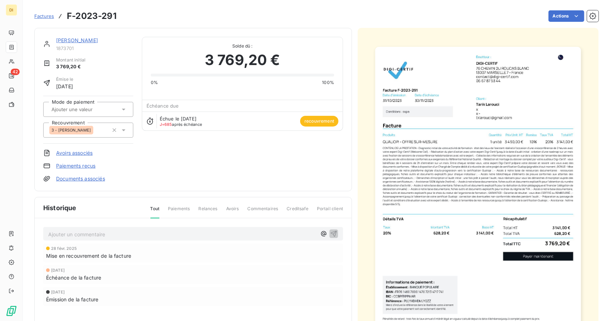
click at [67, 38] on link "[PERSON_NAME]" at bounding box center [77, 40] width 42 height 6
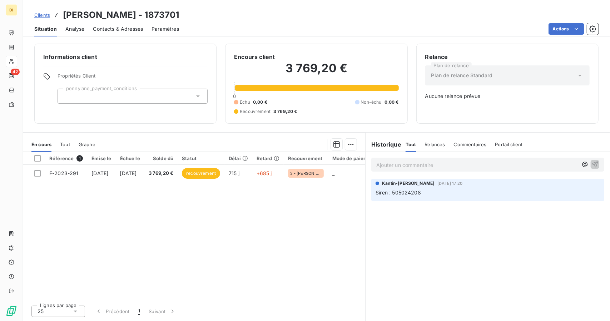
click at [43, 15] on span "Clients" at bounding box center [42, 15] width 16 height 6
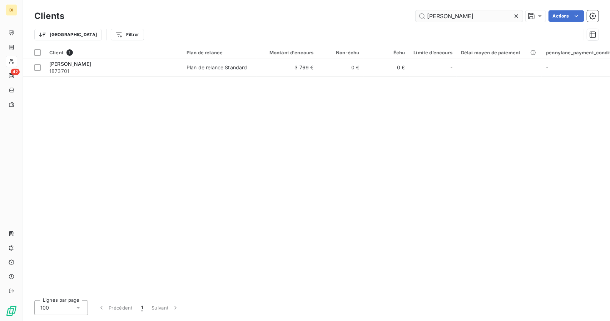
click at [444, 17] on input "[PERSON_NAME]" at bounding box center [469, 15] width 107 height 11
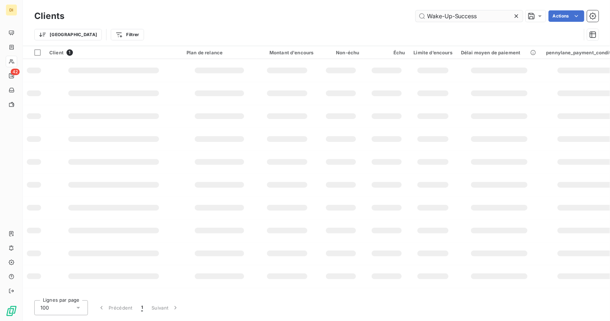
click at [444, 17] on input "Wake-Up-Success" at bounding box center [469, 15] width 107 height 11
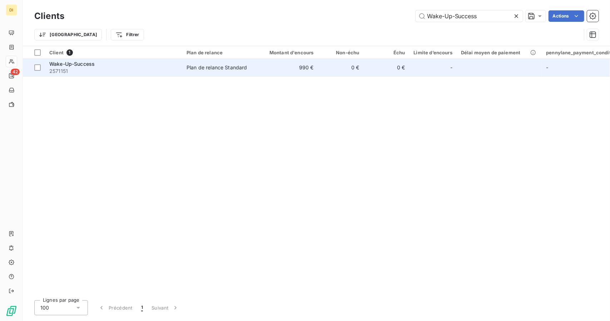
type input "Wake-Up-Success"
click at [343, 61] on td "0 €" at bounding box center [341, 67] width 46 height 17
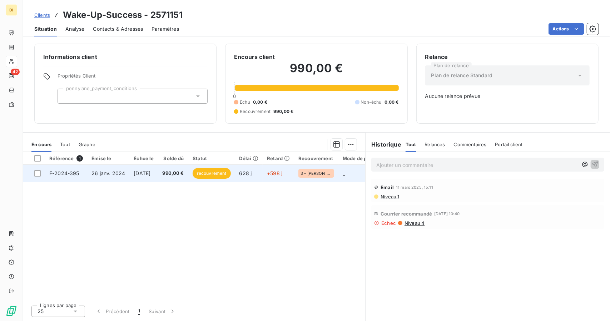
click at [273, 174] on td "+598 j" at bounding box center [278, 173] width 31 height 17
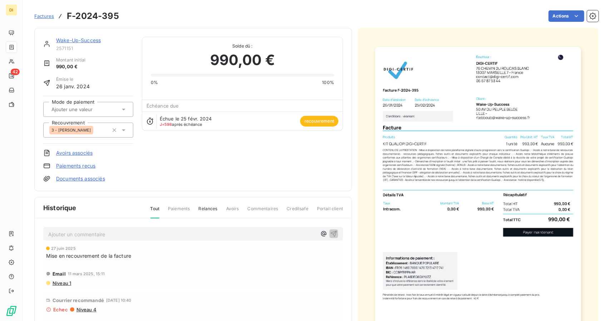
click at [516, 136] on img "button" at bounding box center [478, 192] width 206 height 291
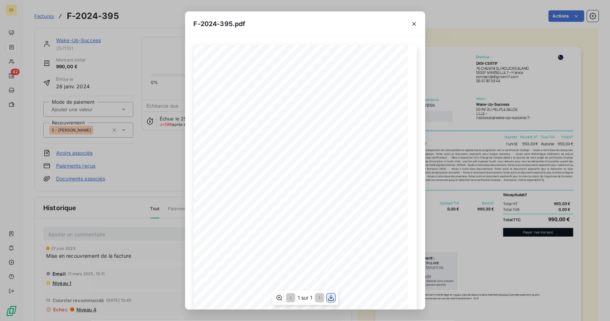
click at [330, 297] on icon "button" at bounding box center [331, 298] width 6 height 6
click at [488, 205] on div "F-2024-395.pdf Émetteur : DIGI-CERTIF [STREET_ADDRESS] [EMAIL_ADDRESS][DOMAIN_N…" at bounding box center [305, 160] width 610 height 321
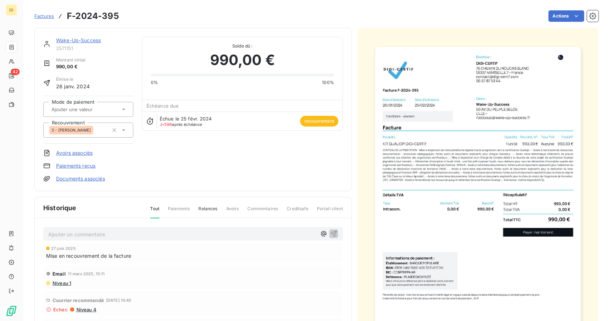
click at [64, 38] on link "Wake-Up-Success" at bounding box center [78, 40] width 45 height 6
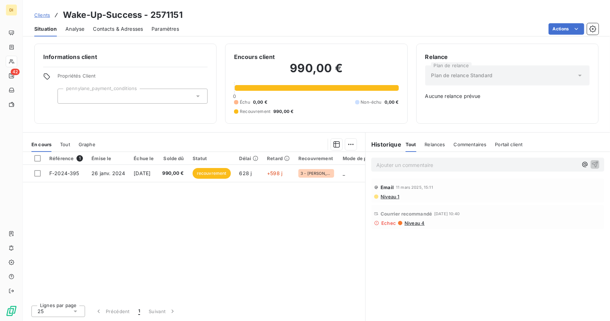
click at [36, 15] on span "Clients" at bounding box center [42, 15] width 16 height 6
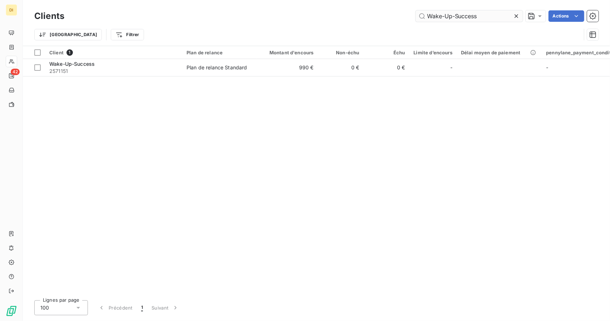
click at [447, 15] on input "Wake-Up-Success" at bounding box center [469, 15] width 107 height 11
click at [447, 15] on input "Zefir Consulting" at bounding box center [469, 15] width 107 height 11
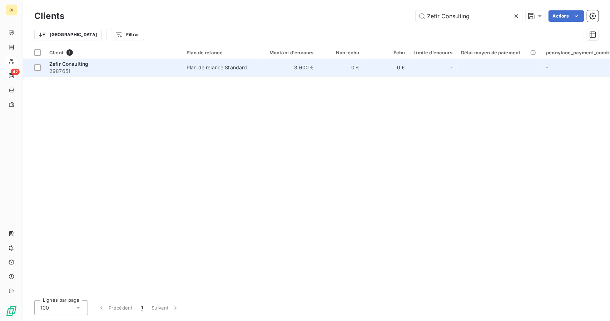
type input "Zefir Consulting"
click at [318, 68] on td "0 €" at bounding box center [341, 67] width 46 height 17
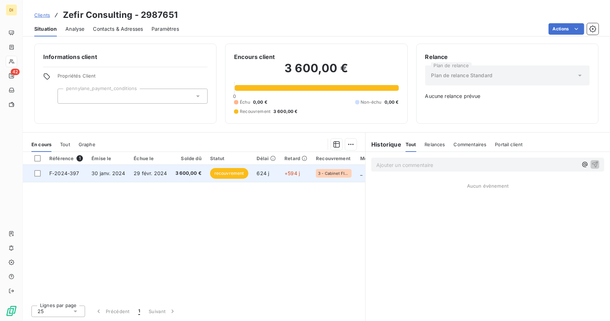
click at [257, 167] on td "624 j" at bounding box center [267, 173] width 28 height 17
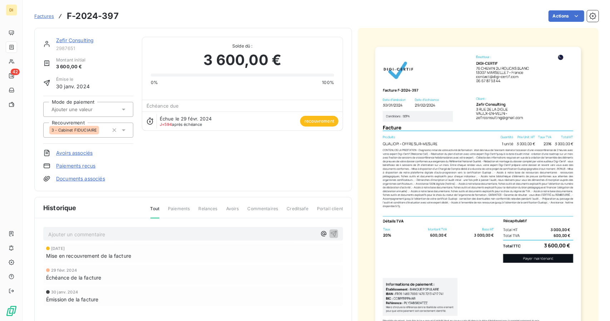
click at [460, 157] on img "button" at bounding box center [478, 192] width 206 height 291
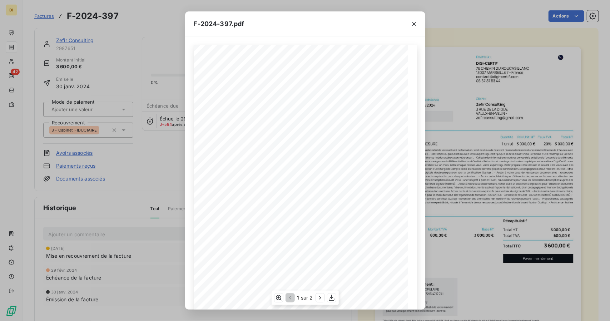
scroll to position [56, 0]
click at [333, 300] on icon "button" at bounding box center [331, 297] width 7 height 7
click at [447, 163] on div "F-2024-397.pdf Émetteur : DIGI-CERTIF [STREET_ADDRESS] [EMAIL_ADDRESS][DOMAIN_N…" at bounding box center [305, 160] width 610 height 321
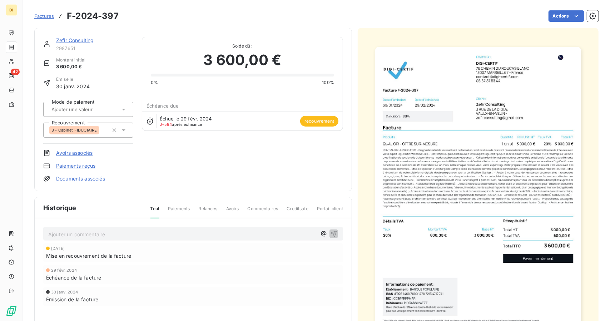
click at [81, 41] on link "Zefir Consulting" at bounding box center [75, 40] width 38 height 6
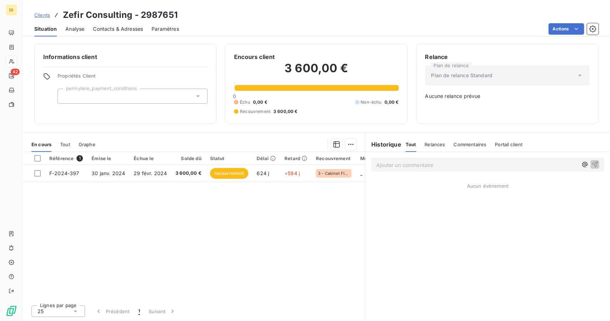
click at [37, 13] on span "Clients" at bounding box center [42, 15] width 16 height 6
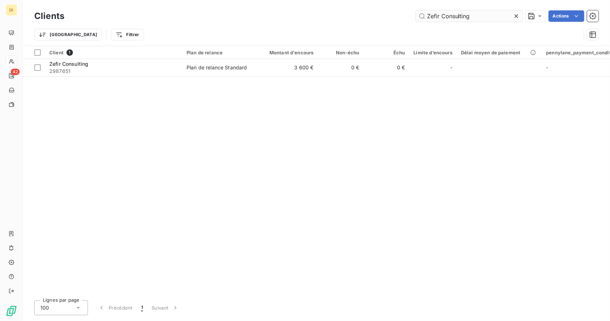
click at [453, 21] on input "Zefir Consulting" at bounding box center [469, 15] width 107 height 11
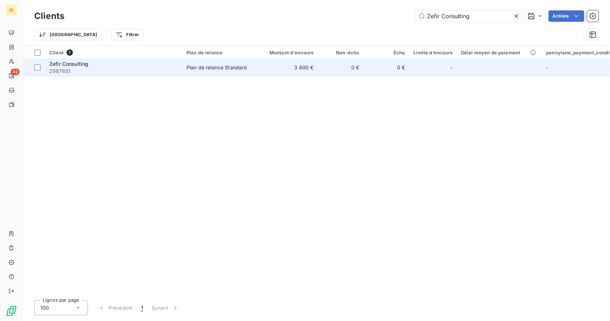
click at [277, 75] on td "3 600 €" at bounding box center [287, 67] width 61 height 17
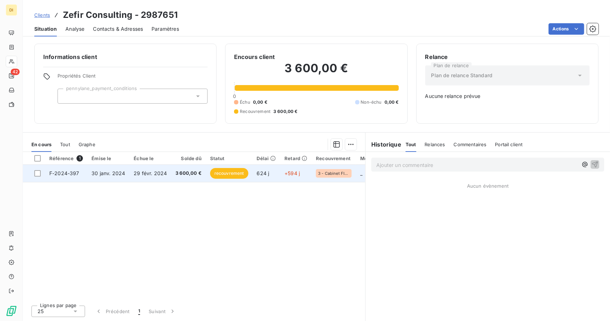
click at [193, 180] on td "3 600,00 €" at bounding box center [188, 173] width 35 height 17
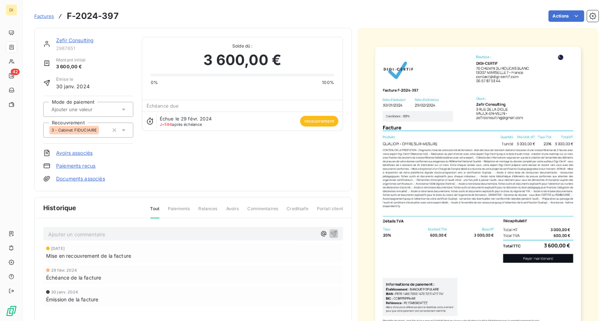
click at [469, 154] on img "button" at bounding box center [478, 192] width 206 height 291
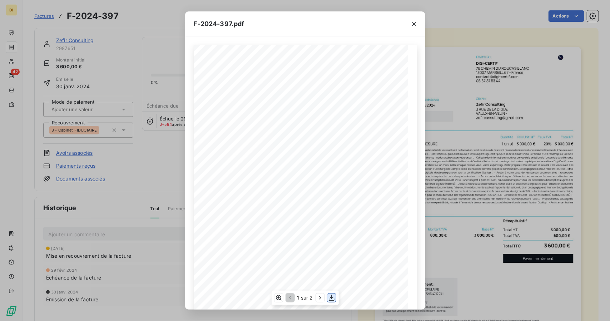
click at [331, 301] on icon "button" at bounding box center [331, 297] width 7 height 7
click at [466, 197] on div "F-2024-397.pdf Émetteur : DIGI-CERTIF [STREET_ADDRESS] [EMAIL_ADDRESS][DOMAIN_N…" at bounding box center [305, 160] width 610 height 321
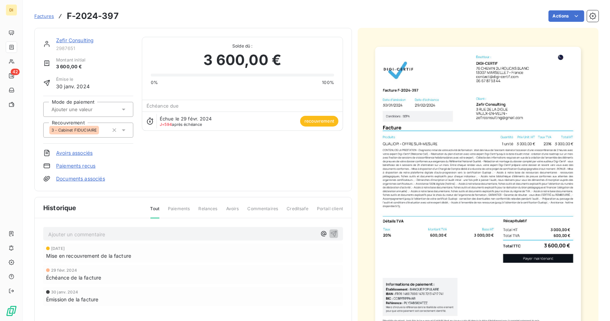
click at [81, 42] on link "Zefir Consulting" at bounding box center [75, 40] width 38 height 6
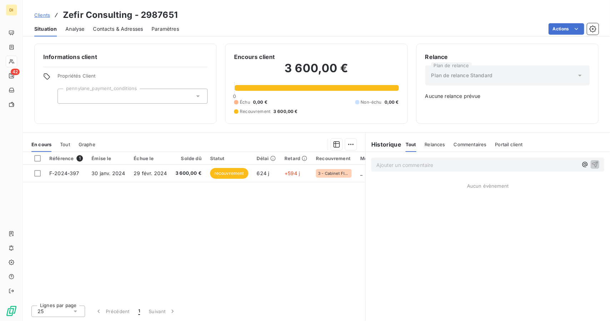
click at [44, 16] on span "Clients" at bounding box center [42, 15] width 16 height 6
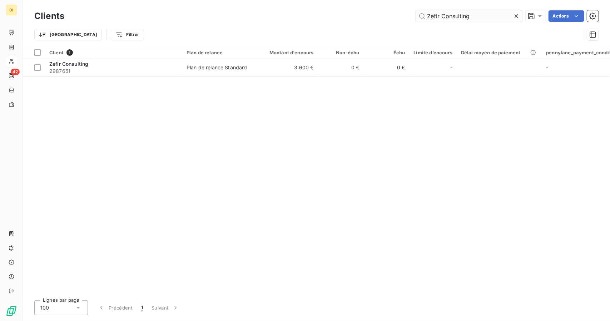
click at [449, 19] on input "Zefir Consulting" at bounding box center [469, 15] width 107 height 11
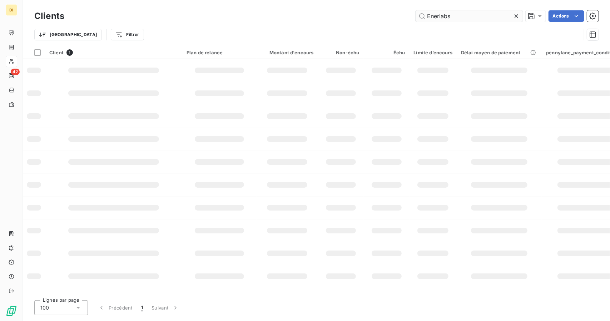
click at [449, 19] on input "Enerlabs" at bounding box center [469, 15] width 107 height 11
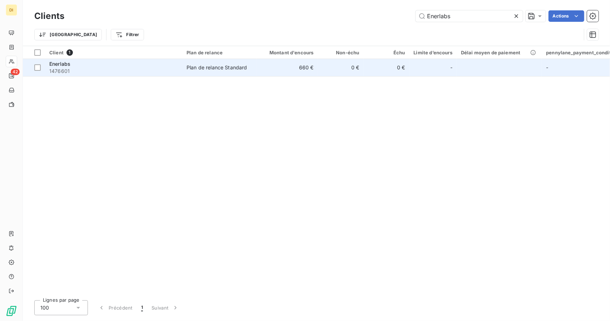
type input "Enerlabs"
click at [386, 72] on td "0 €" at bounding box center [387, 67] width 46 height 17
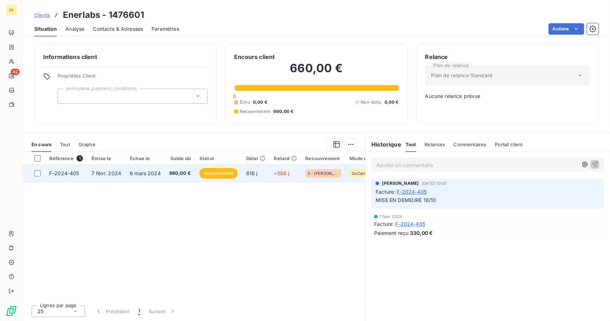
click at [294, 167] on td "+586 j" at bounding box center [285, 173] width 31 height 17
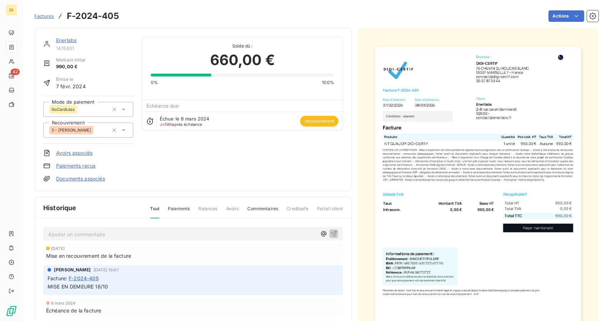
click at [65, 40] on link "Enerlabs" at bounding box center [66, 40] width 20 height 6
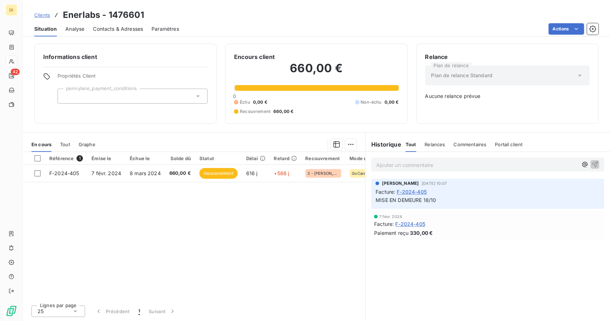
click at [34, 16] on span "Clients" at bounding box center [42, 15] width 16 height 6
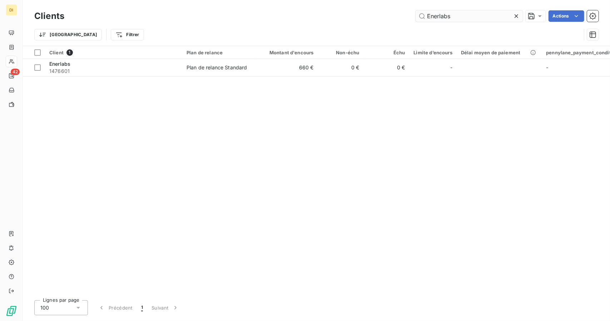
drag, startPoint x: 440, startPoint y: 10, endPoint x: 438, endPoint y: 17, distance: 7.4
click at [438, 17] on div "Clients Enerlabs Actions" at bounding box center [316, 16] width 565 height 15
click at [438, 17] on input "Enerlabs" at bounding box center [469, 15] width 107 height 11
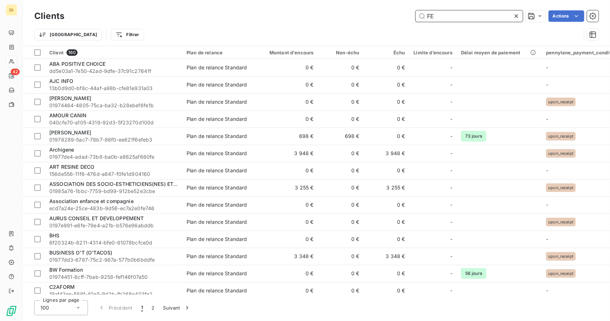
type input "F"
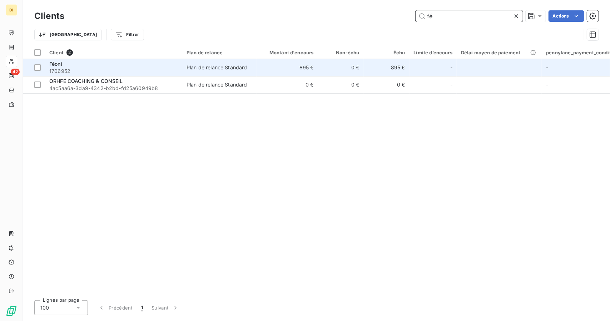
type input "fé"
click at [344, 67] on td "0 €" at bounding box center [341, 67] width 46 height 17
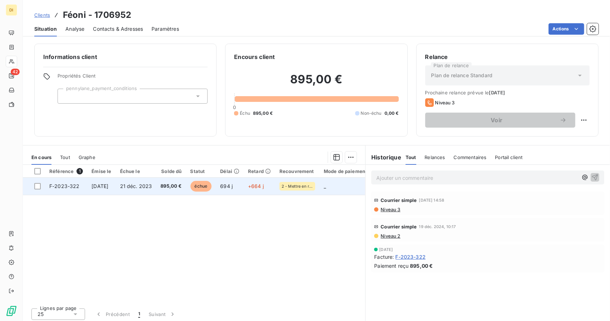
click at [275, 185] on td "+664 j" at bounding box center [259, 186] width 31 height 17
